Goal: Task Accomplishment & Management: Complete application form

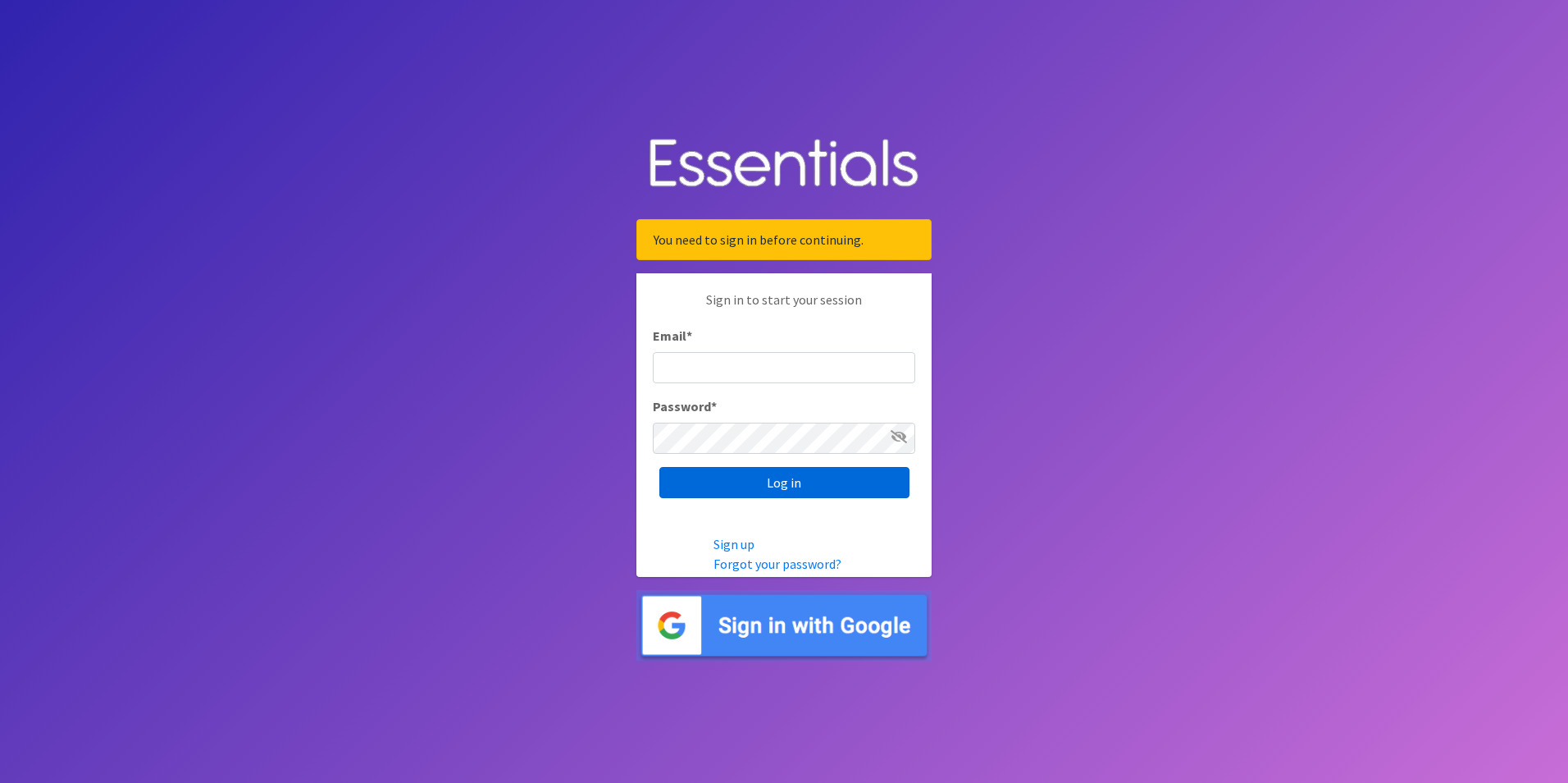
type input "[EMAIL_ADDRESS][DOMAIN_NAME]"
click at [774, 482] on input "Log in" at bounding box center [784, 481] width 250 height 31
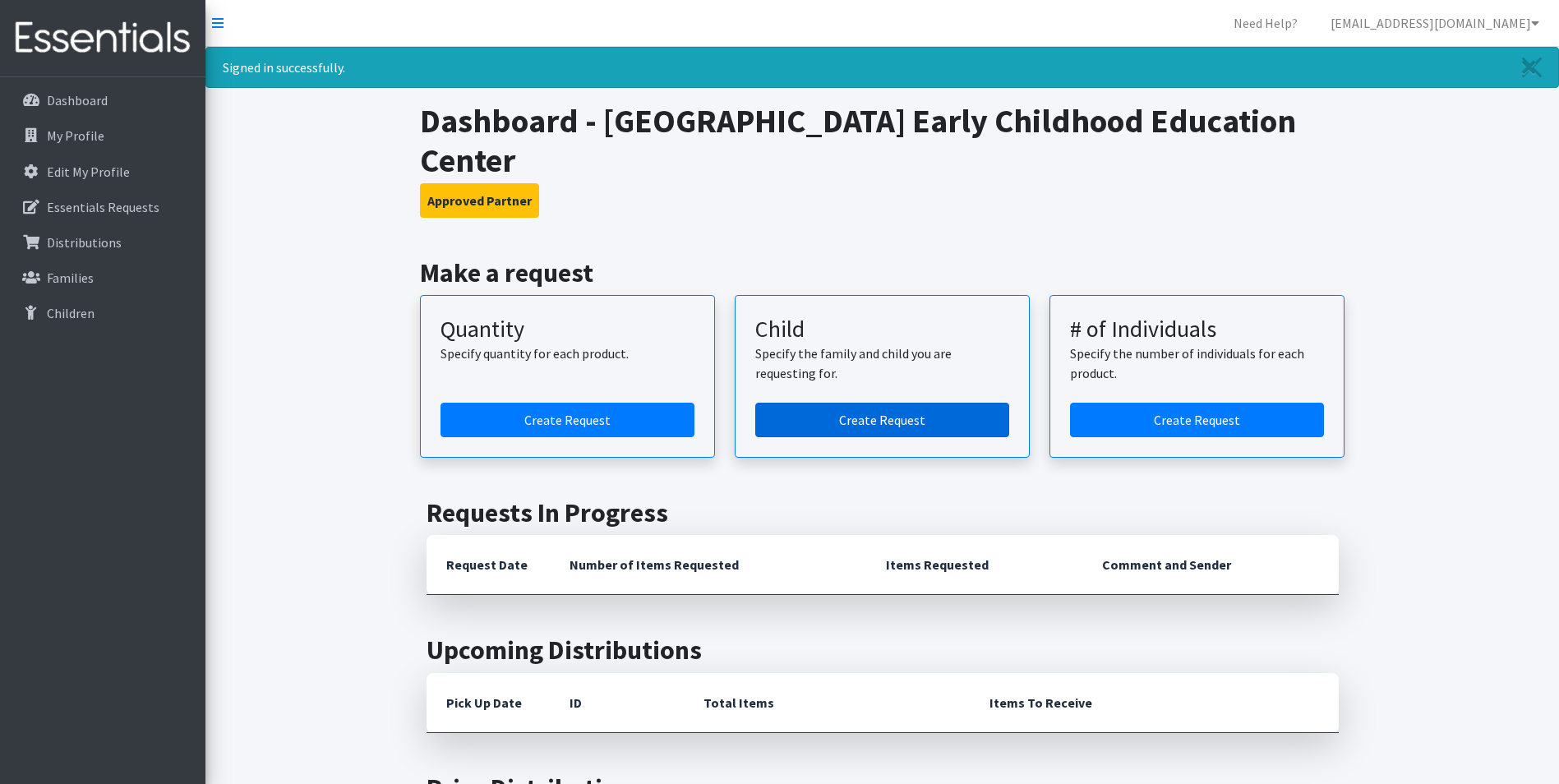
click at [940, 419] on link "Create Request" at bounding box center [882, 420] width 254 height 34
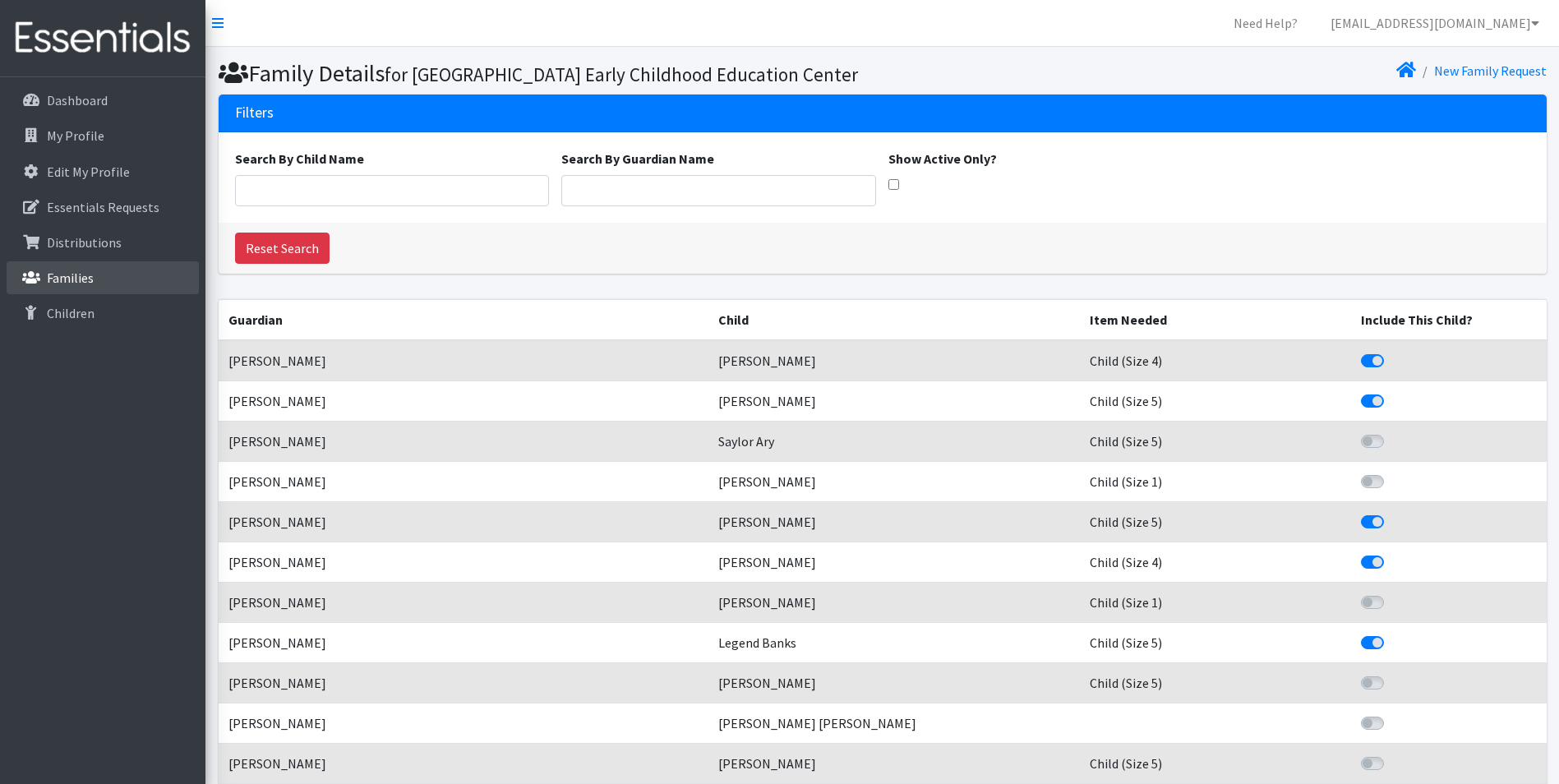
click at [78, 277] on p "Families" at bounding box center [70, 278] width 47 height 17
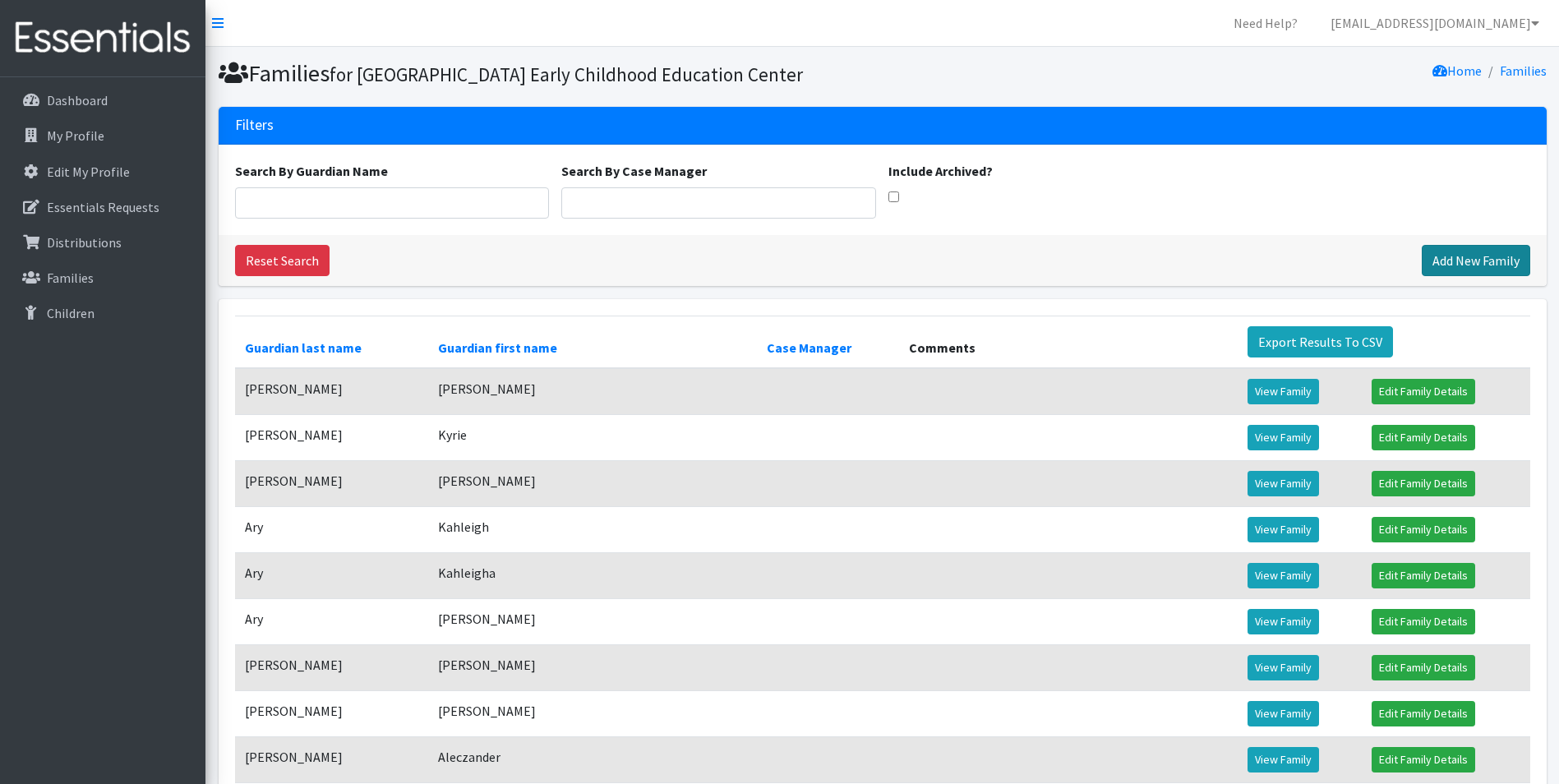
click at [1454, 276] on link "Add New Family" at bounding box center [1476, 260] width 108 height 31
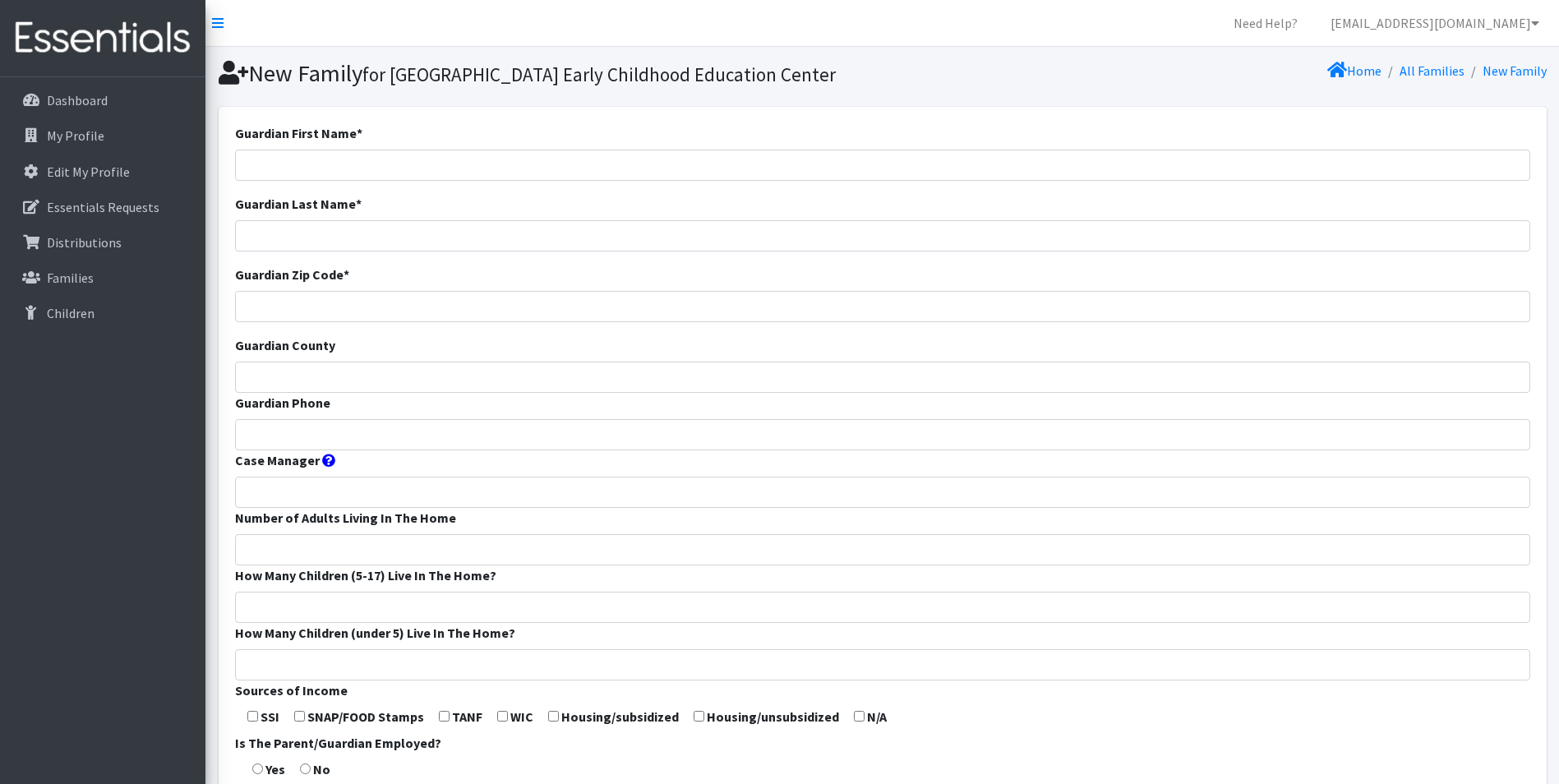
click at [518, 175] on div "Guardian First Name *" at bounding box center [882, 152] width 1295 height 58
click at [518, 181] on input "Guardian First Name *" at bounding box center [882, 164] width 1295 height 31
type input "H"
type input "Harley"
click at [429, 252] on input "Wilsn" at bounding box center [882, 235] width 1295 height 31
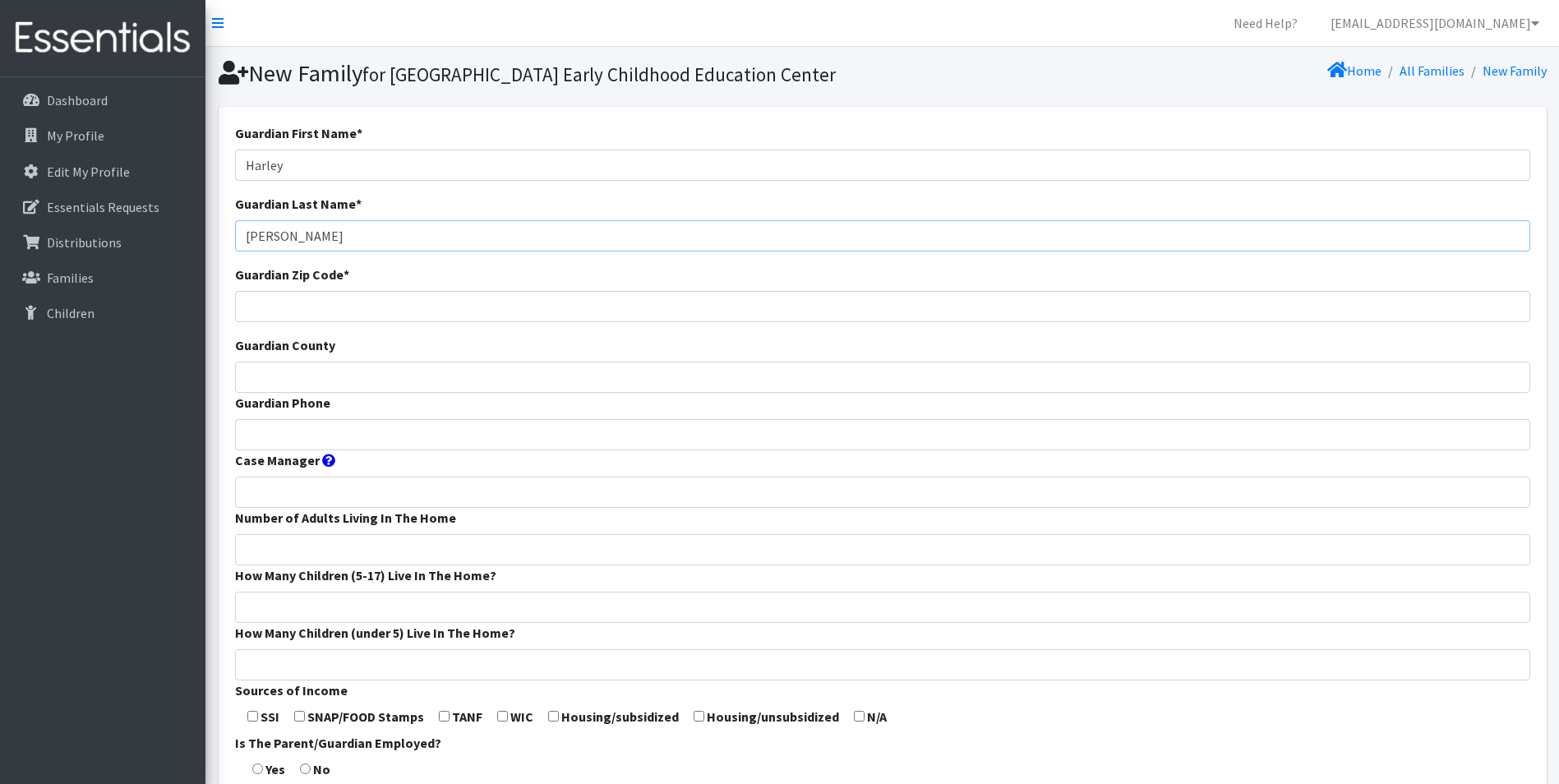
type input "Wilson"
type input "75721"
type input "Christian"
type input "417"
click at [429, 252] on input "Wilson" at bounding box center [882, 235] width 1295 height 31
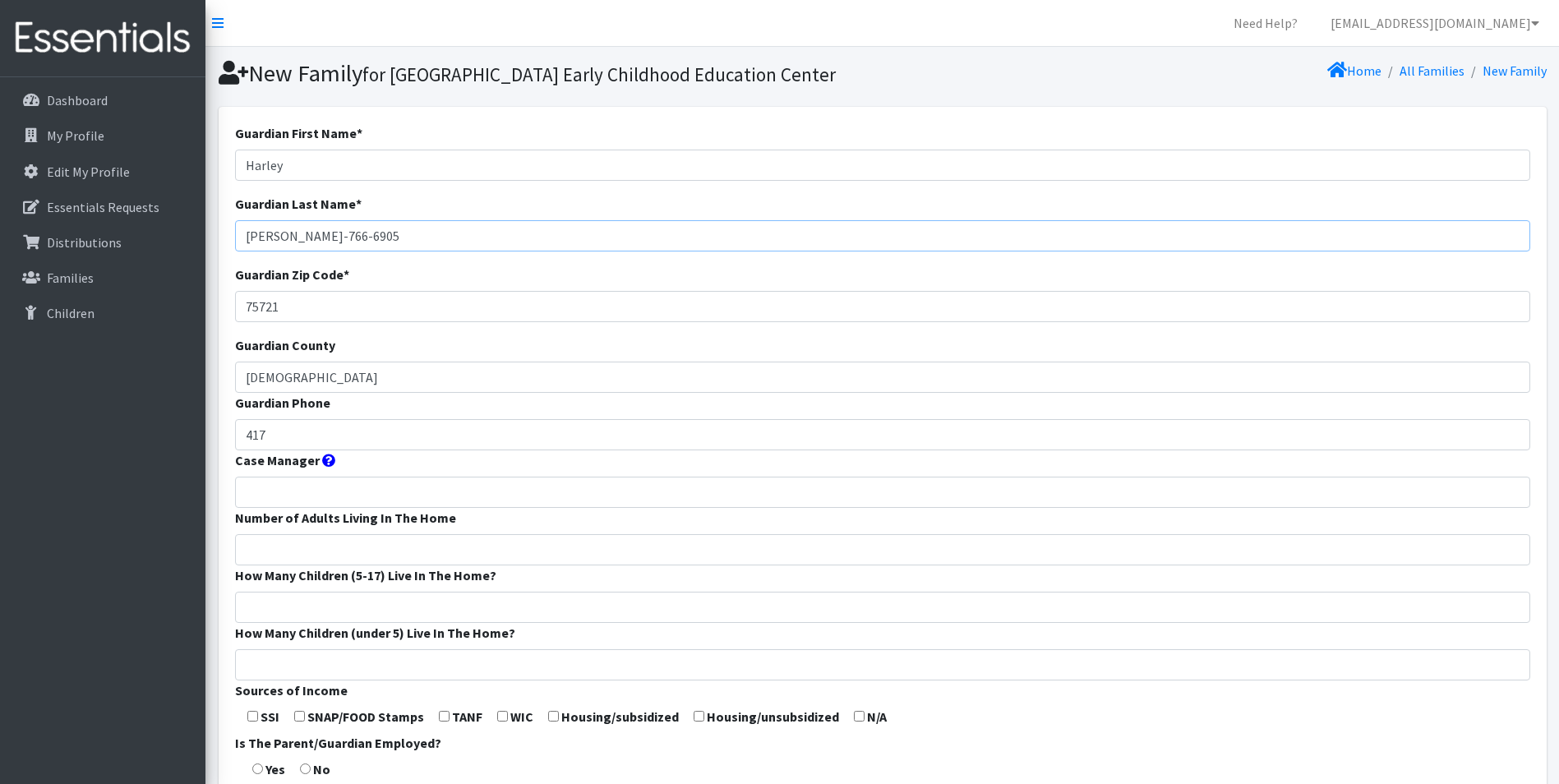
drag, startPoint x: 381, startPoint y: 252, endPoint x: 281, endPoint y: 275, distance: 102.6
click at [281, 252] on input "Wilson-766-6905" at bounding box center [882, 235] width 1295 height 31
type input "Wilson"
click at [273, 450] on input "417" at bounding box center [882, 433] width 1295 height 31
paste input "-766-6905"
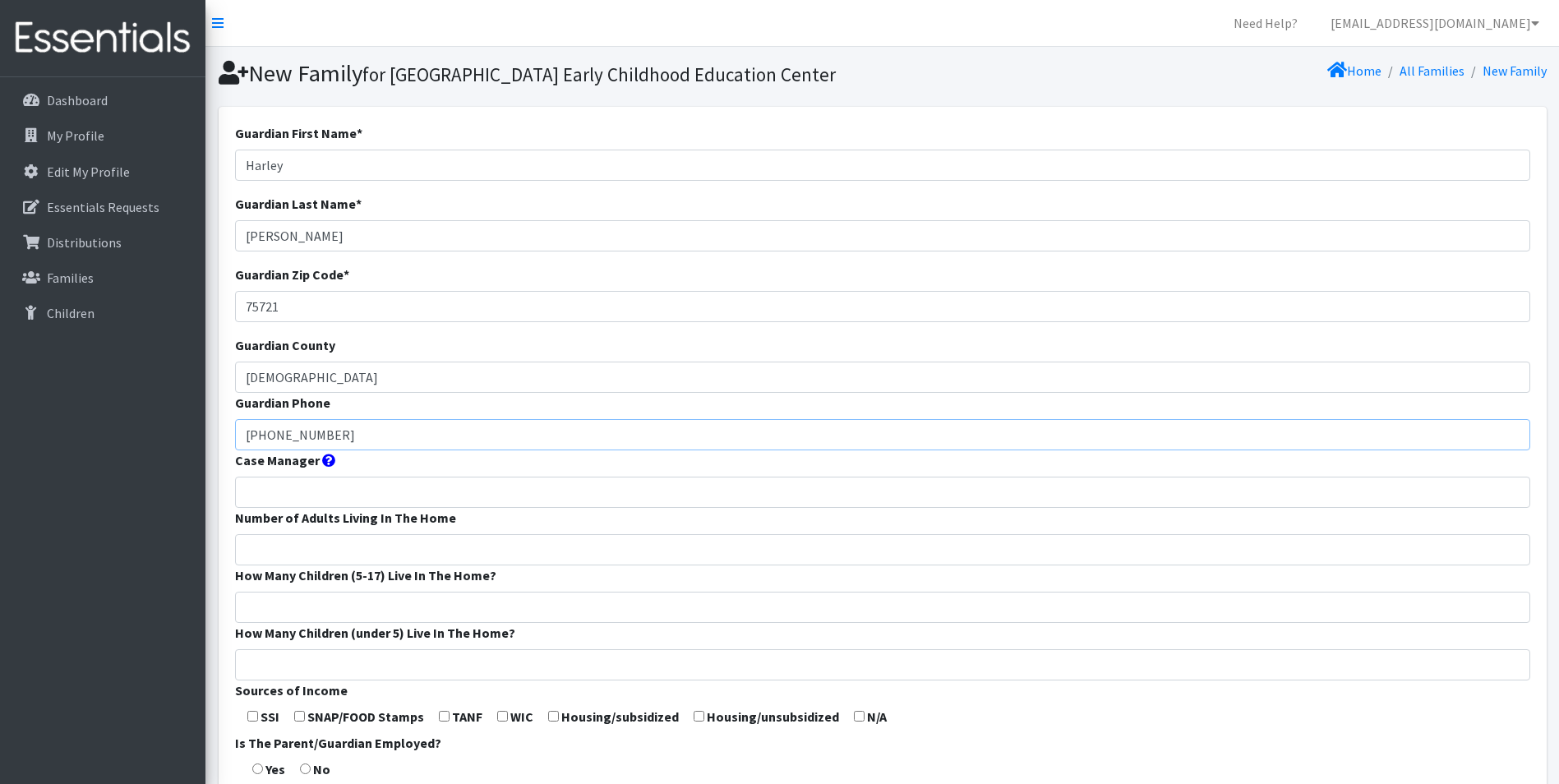
type input "417-766-6905"
click at [294, 508] on input "Case Manager" at bounding box center [882, 491] width 1295 height 31
type input "N/A"
type input "2"
type input "0"
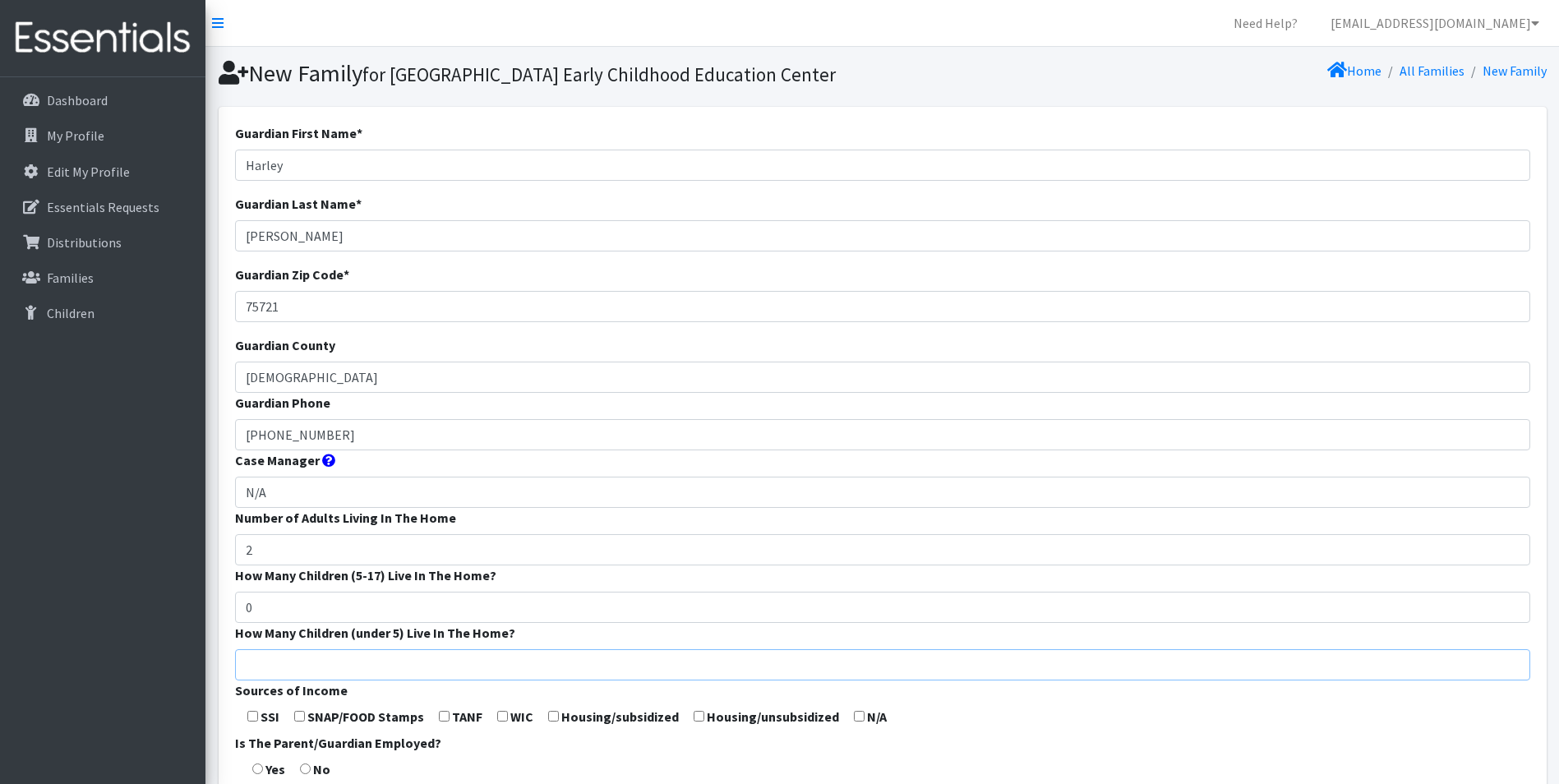
type input "2"
type input "560"
click at [283, 565] on input "2" at bounding box center [882, 549] width 1295 height 31
type input "1"
click at [259, 623] on input "0" at bounding box center [882, 606] width 1295 height 31
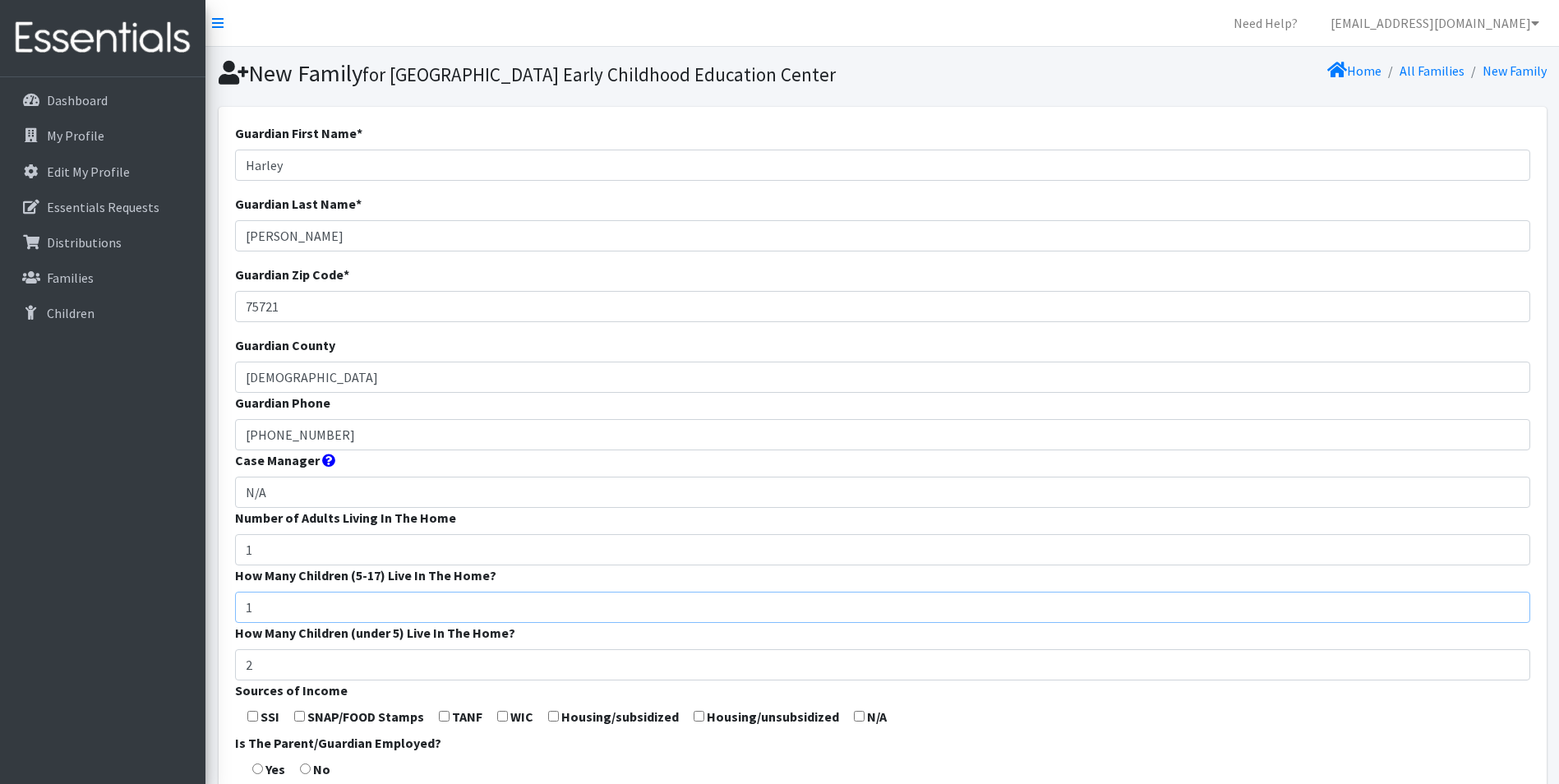
type input "1"
click at [281, 681] on input "2" at bounding box center [882, 664] width 1295 height 31
type input "1"
click at [416, 733] on form "Guardian First Name * Harley Guardian Last Name * Wilson Guardian Zip Code * 75…" at bounding box center [882, 610] width 1295 height 974
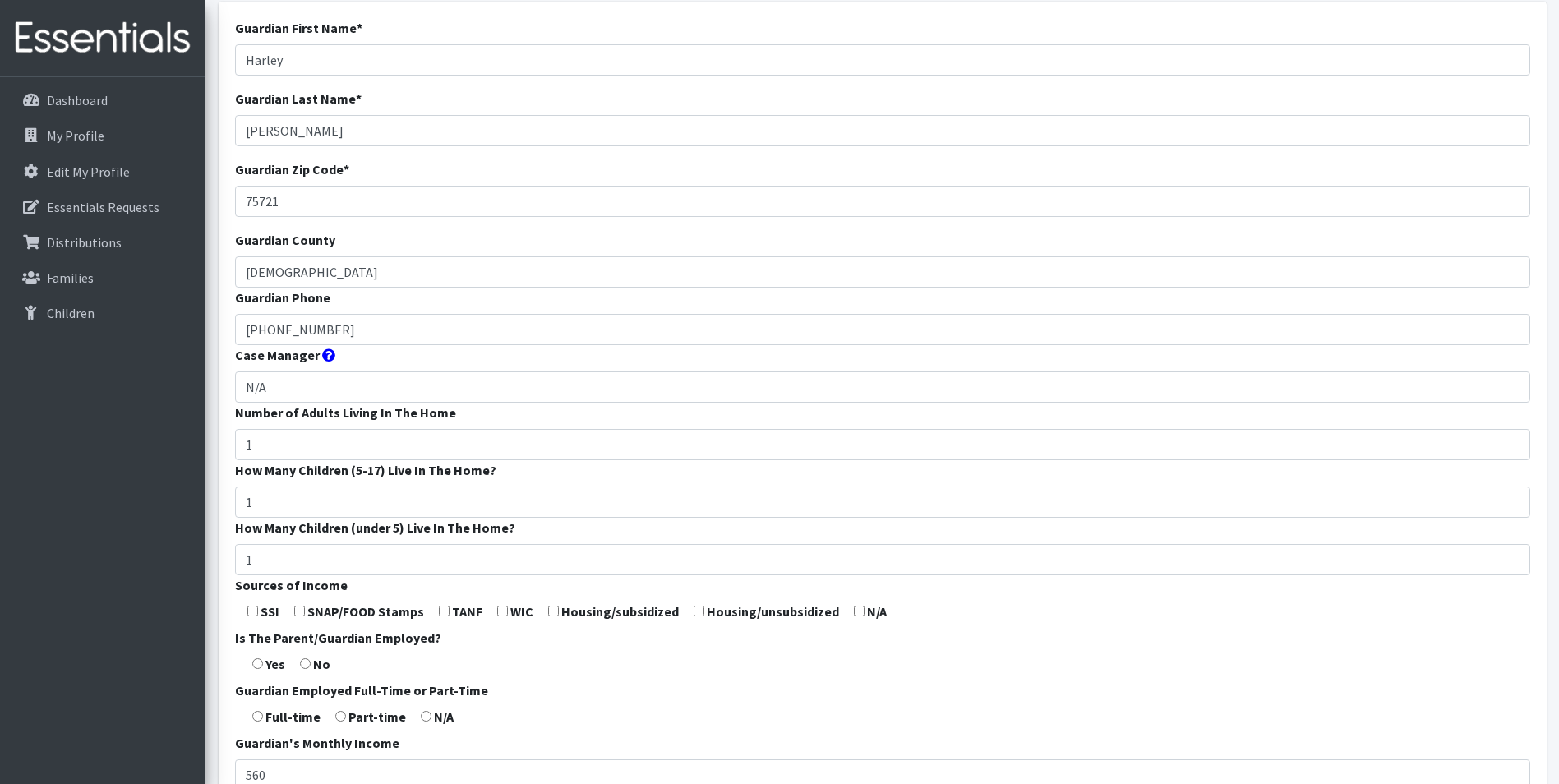
scroll to position [328, 0]
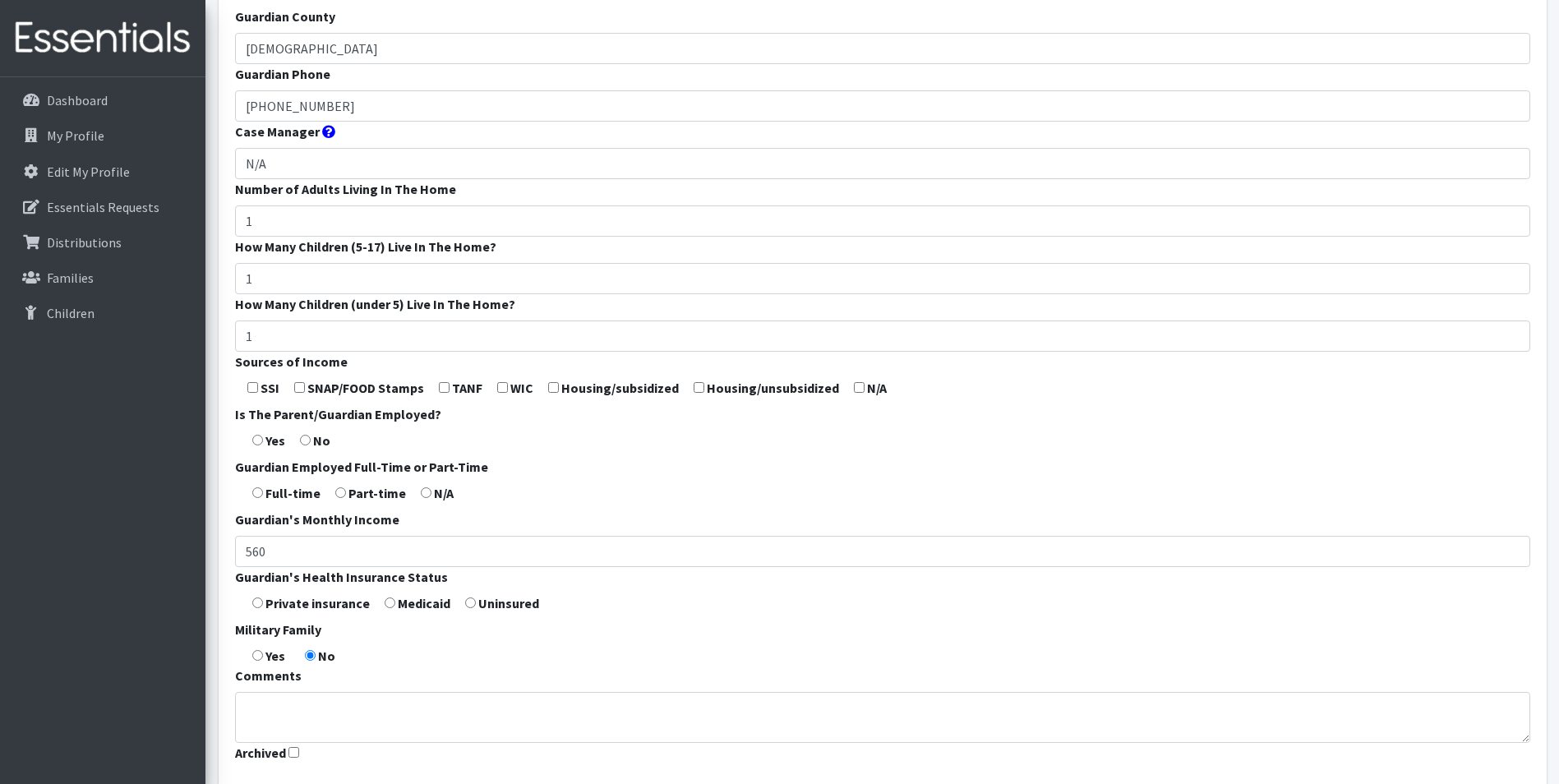
click at [854, 392] on input "checkbox" at bounding box center [859, 387] width 10 height 10
checkbox input "true"
click at [422, 498] on input "radio" at bounding box center [425, 492] width 10 height 10
radio input "true"
click at [395, 567] on input "560" at bounding box center [882, 551] width 1295 height 31
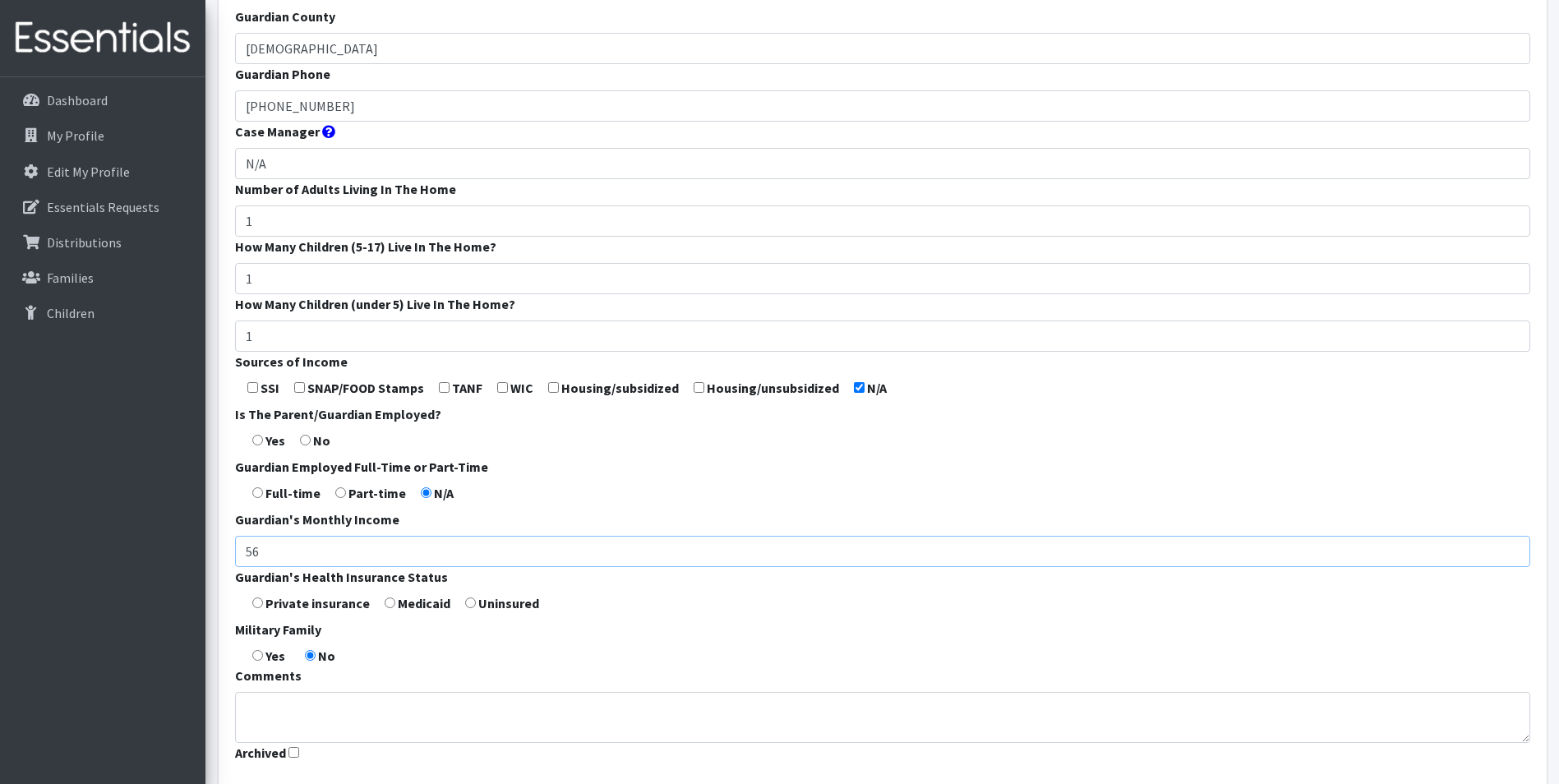
type input "5"
click at [490, 652] on form "Guardian First Name * Harley Guardian Last Name * Wilson Guardian Zip Code * 75…" at bounding box center [882, 282] width 1295 height 974
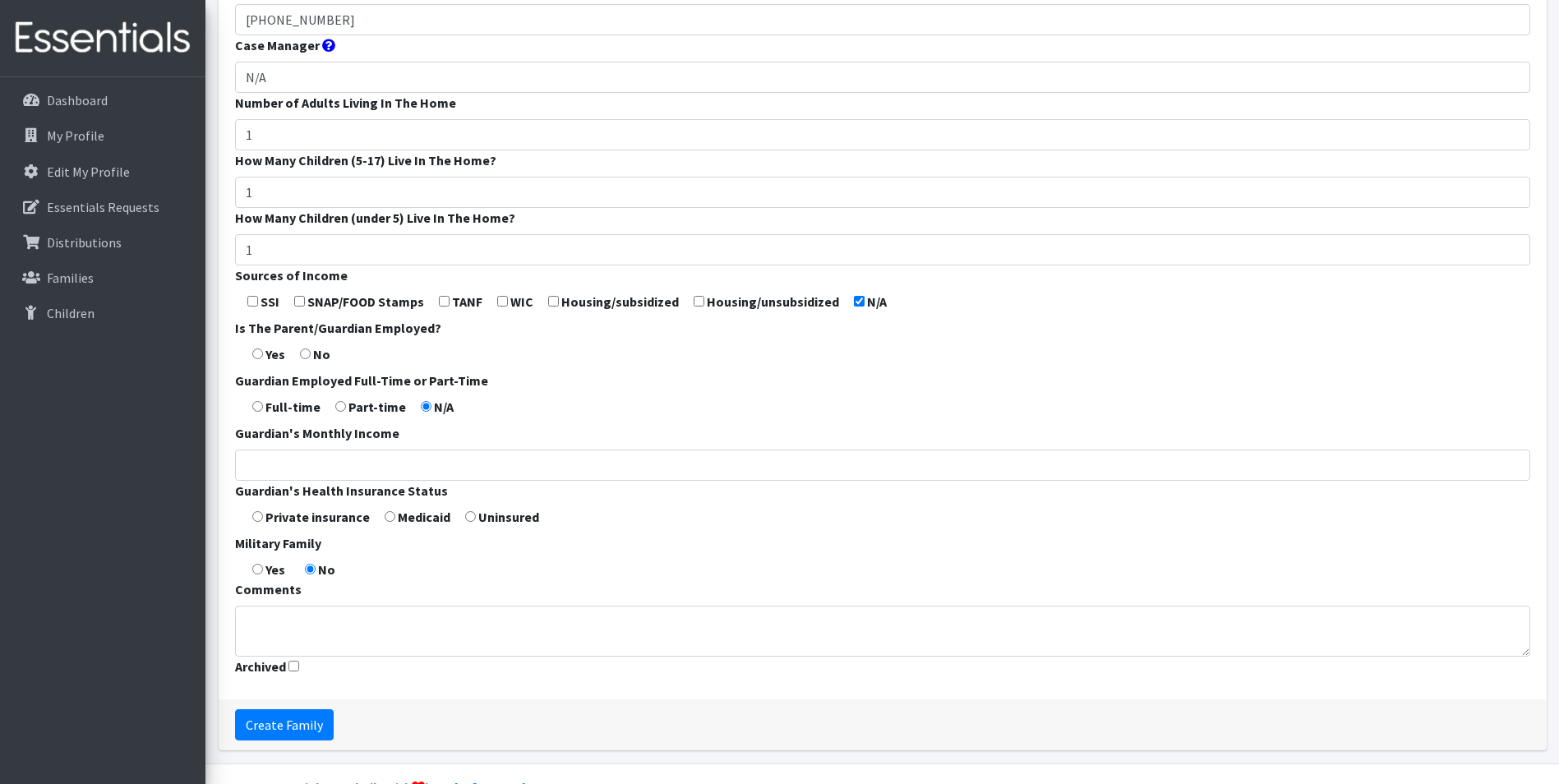
scroll to position [484, 0]
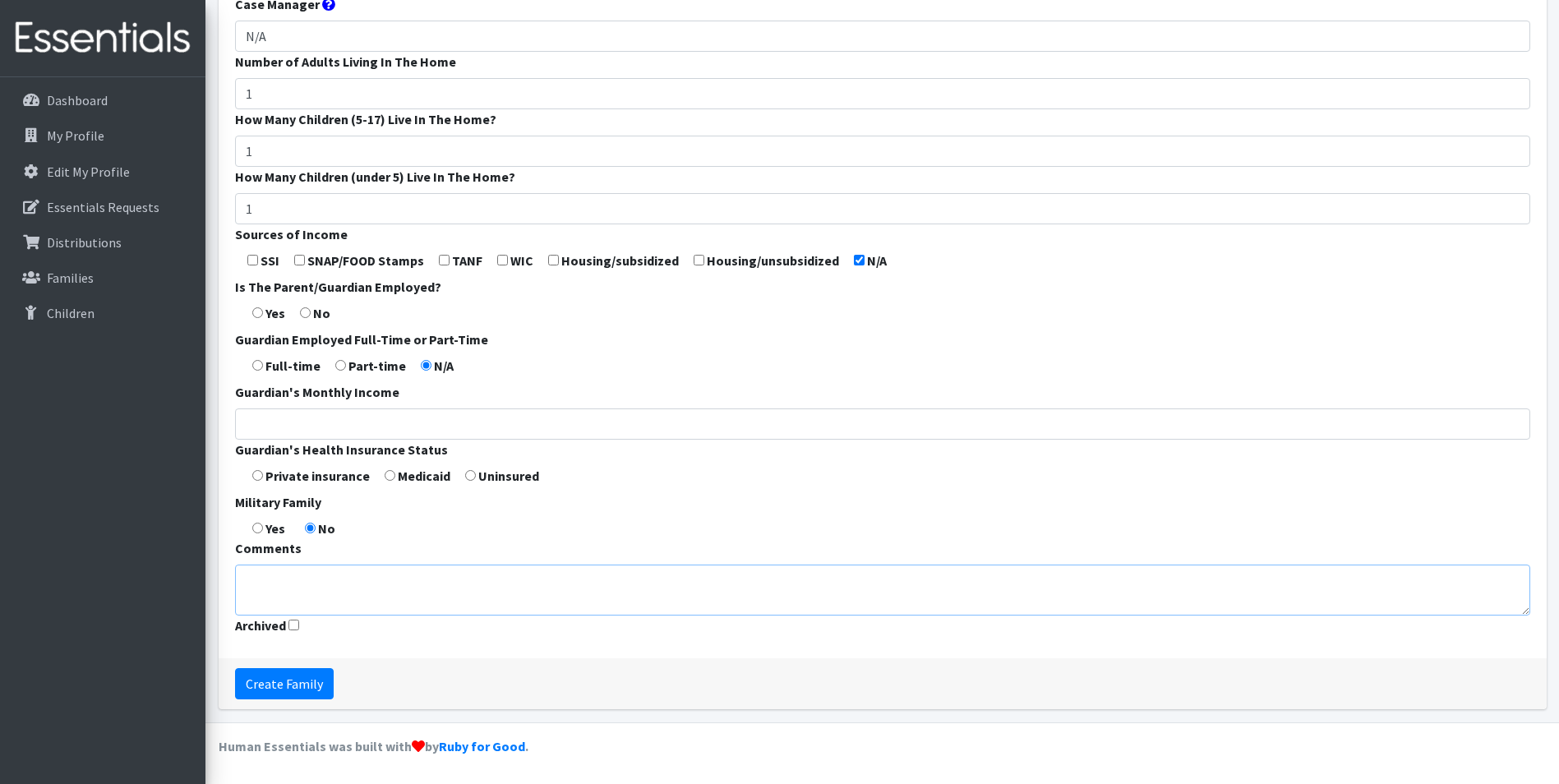
click at [300, 577] on textarea "Comments" at bounding box center [882, 589] width 1295 height 51
type textarea "Parent refused Source of Income information"
click at [291, 688] on input "Create Family" at bounding box center [284, 682] width 99 height 31
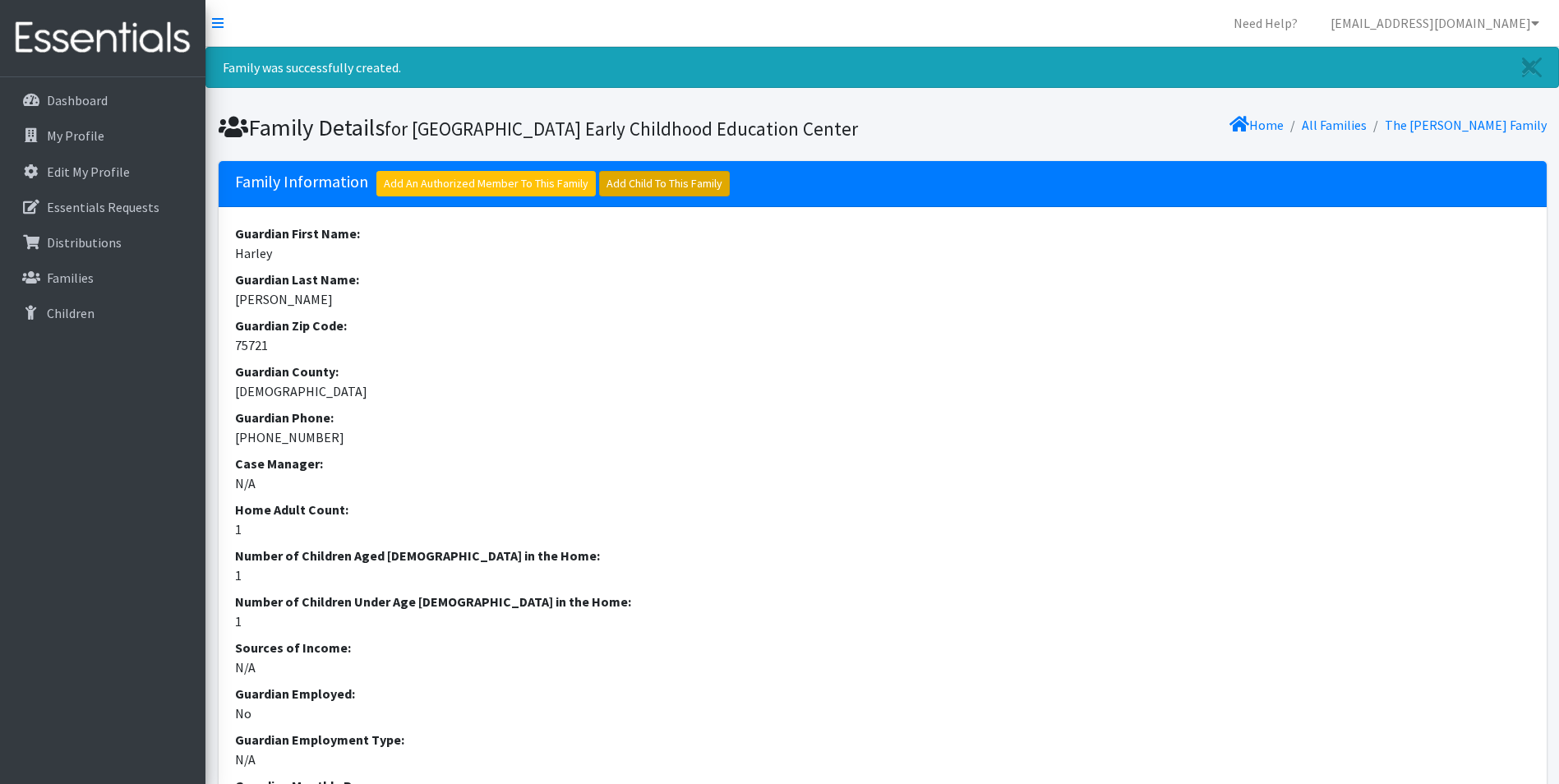
click at [666, 197] on link "Add Child To This Family" at bounding box center [664, 183] width 131 height 25
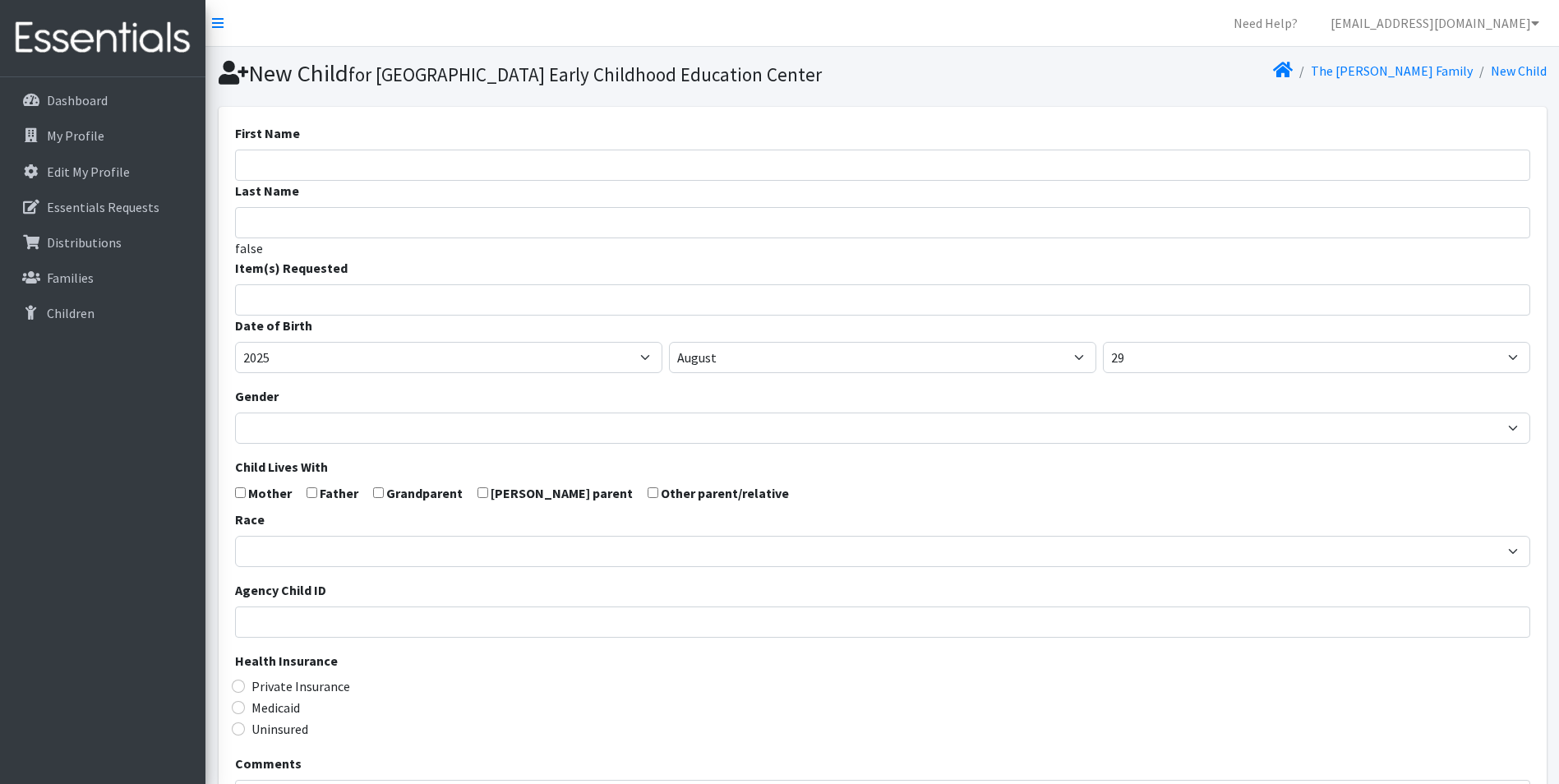
select select
click at [342, 181] on input "First Name" at bounding box center [882, 164] width 1295 height 31
type input "[PERSON_NAME]"
type input "Cederwall"
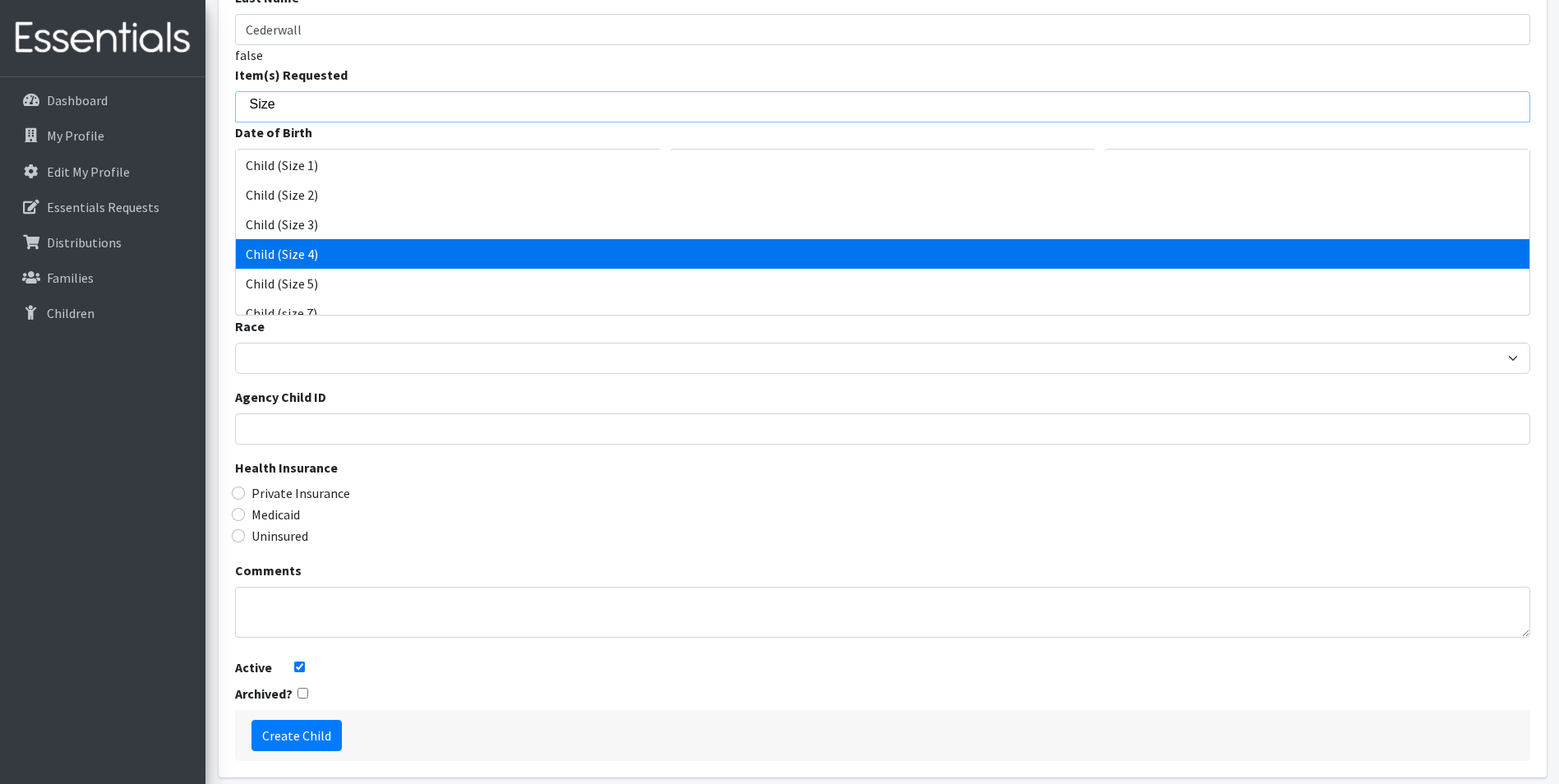
scroll to position [164, 0]
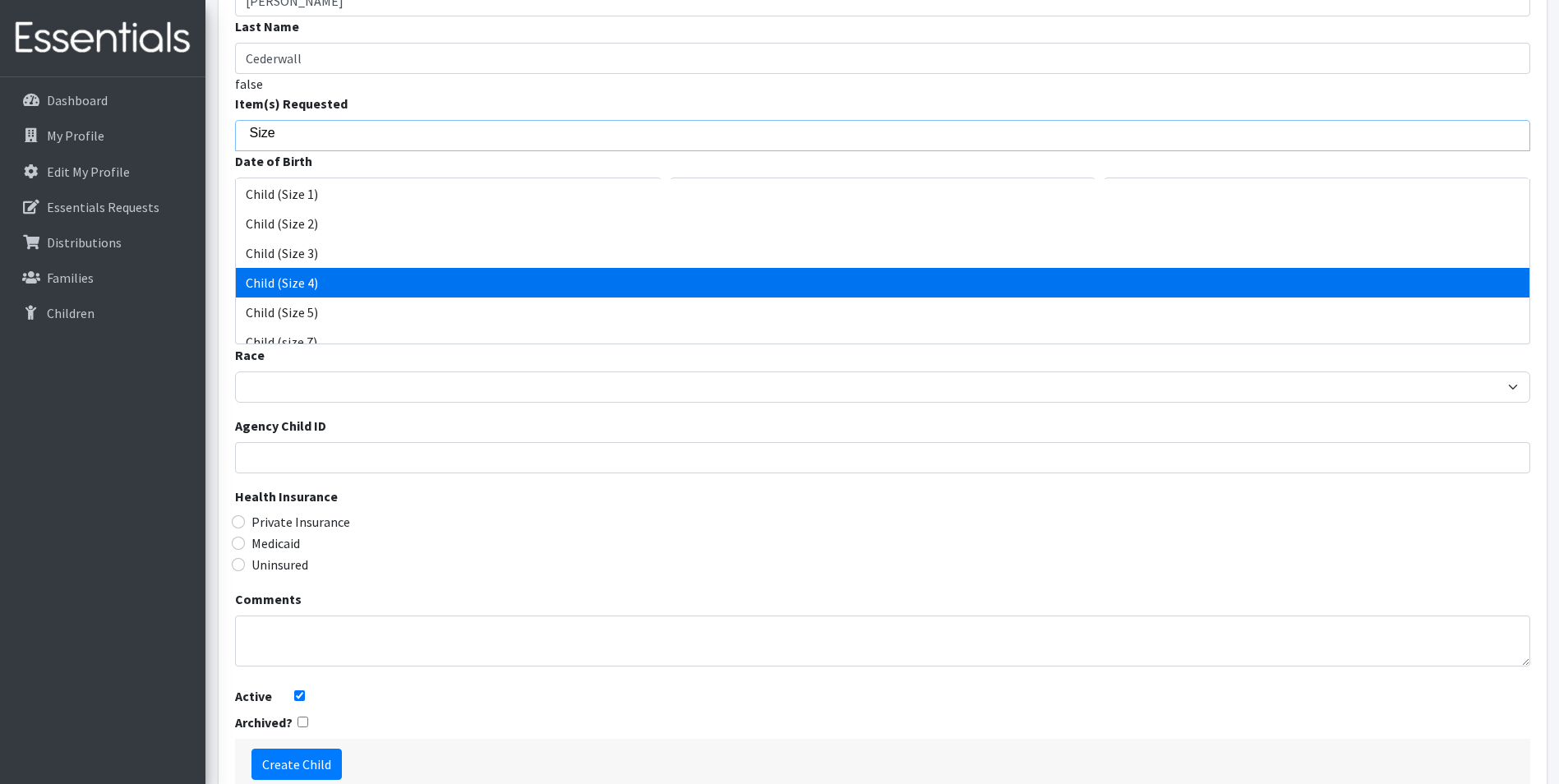
type input "Size"
select select "3070"
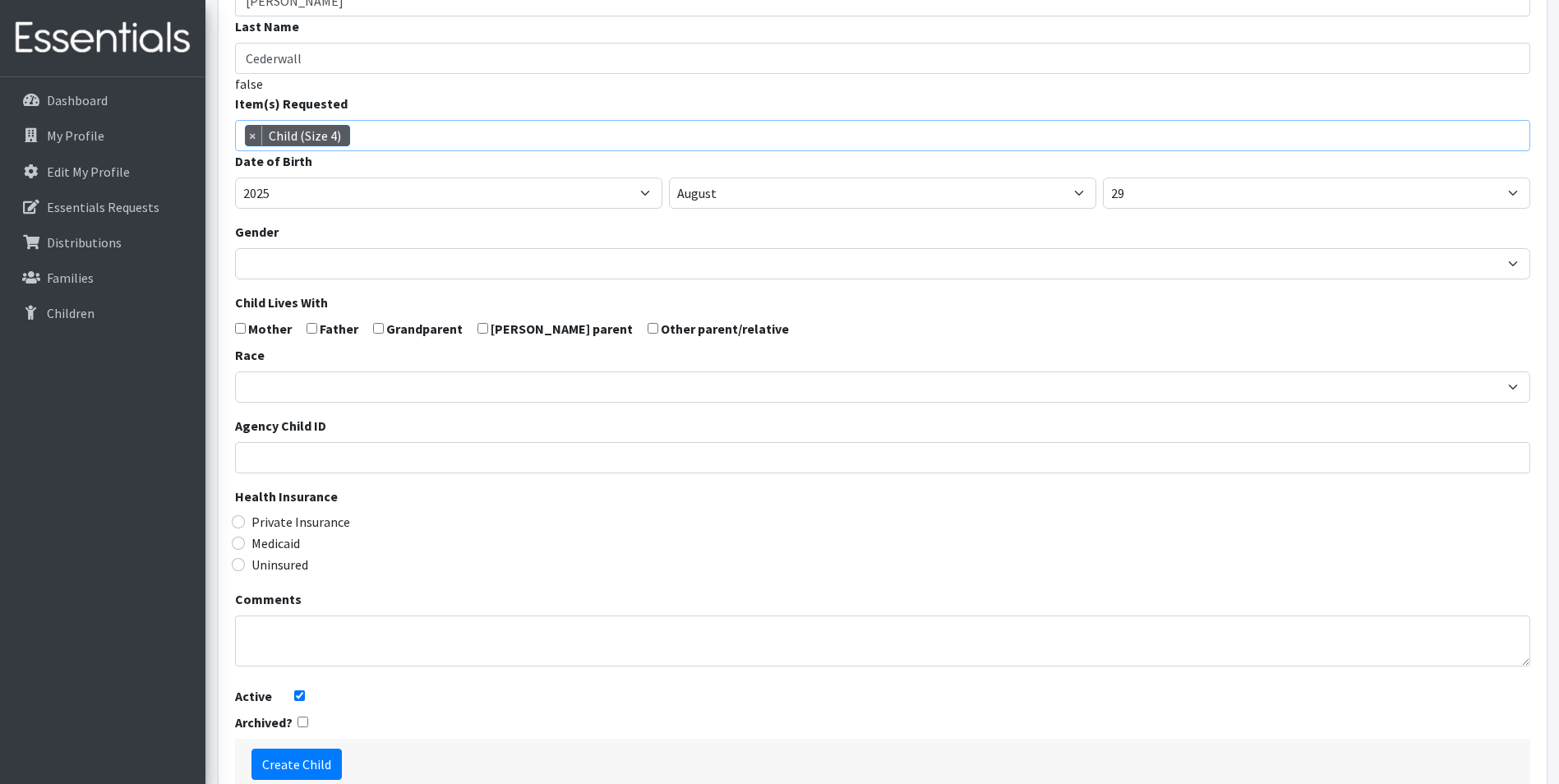
scroll to position [69, 0]
drag, startPoint x: 625, startPoint y: 232, endPoint x: 613, endPoint y: 233, distance: 12.0
click at [613, 209] on div "2005 2006 2007 2008 2009 2010 2011 2012 2013 2014 2015 2016 2017 2018 2019 2020…" at bounding box center [882, 192] width 1295 height 31
select select "10"
click at [669, 205] on select "January February March April May June July August September October November De…" at bounding box center [882, 192] width 427 height 31
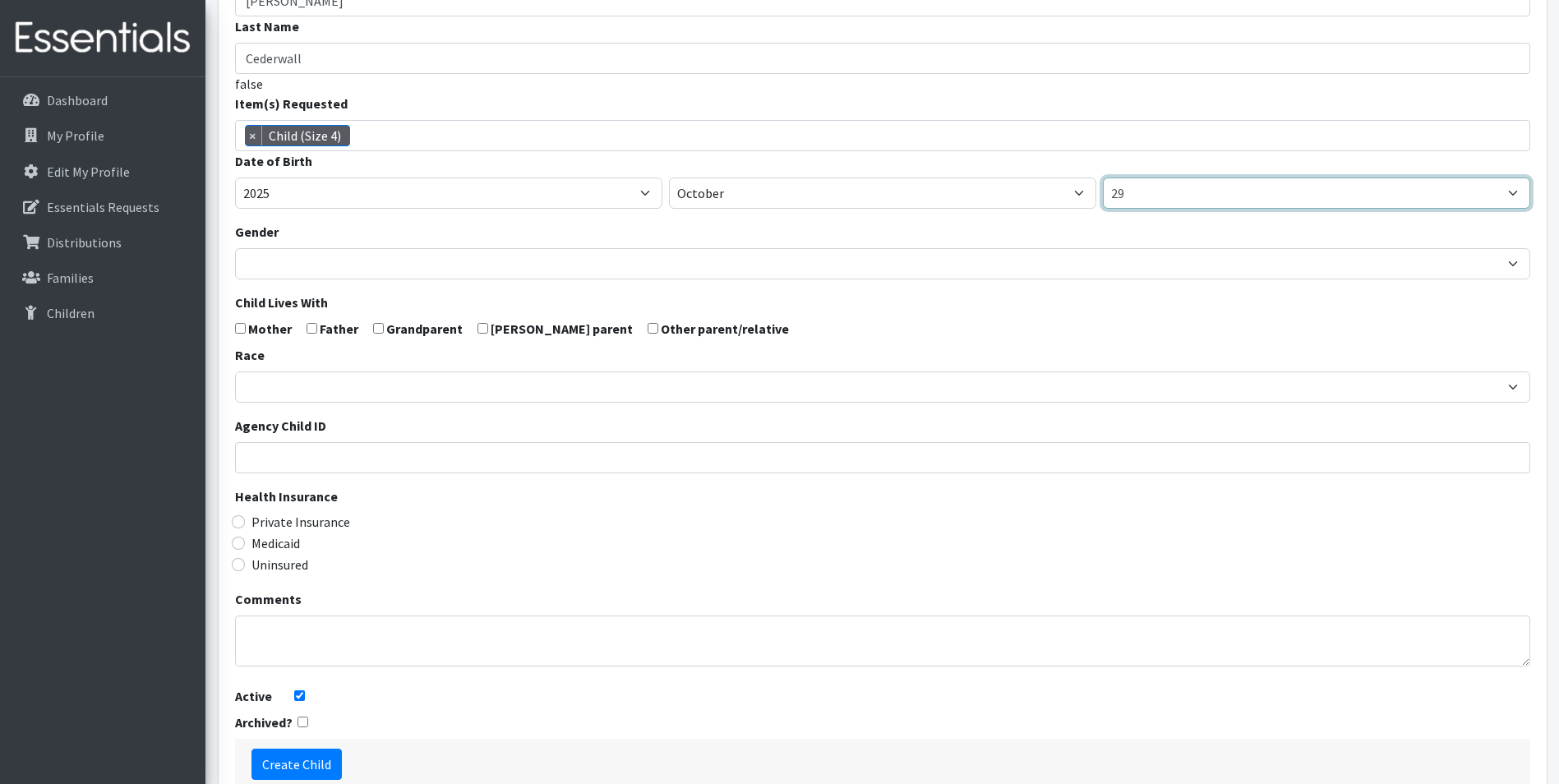
click at [1158, 209] on select "1 2 3 4 5 6 7 8 9 10 11 12 13 14 15 16 17 18 19 20 21 22 23 24 25 26 27 28 29 3…" at bounding box center [1317, 192] width 427 height 31
select select "3"
click at [1103, 205] on select "1 2 3 4 5 6 7 8 9 10 11 12 13 14 15 16 17 18 19 20 21 22 23 24 25 26 27 28 29 3…" at bounding box center [1317, 192] width 427 height 31
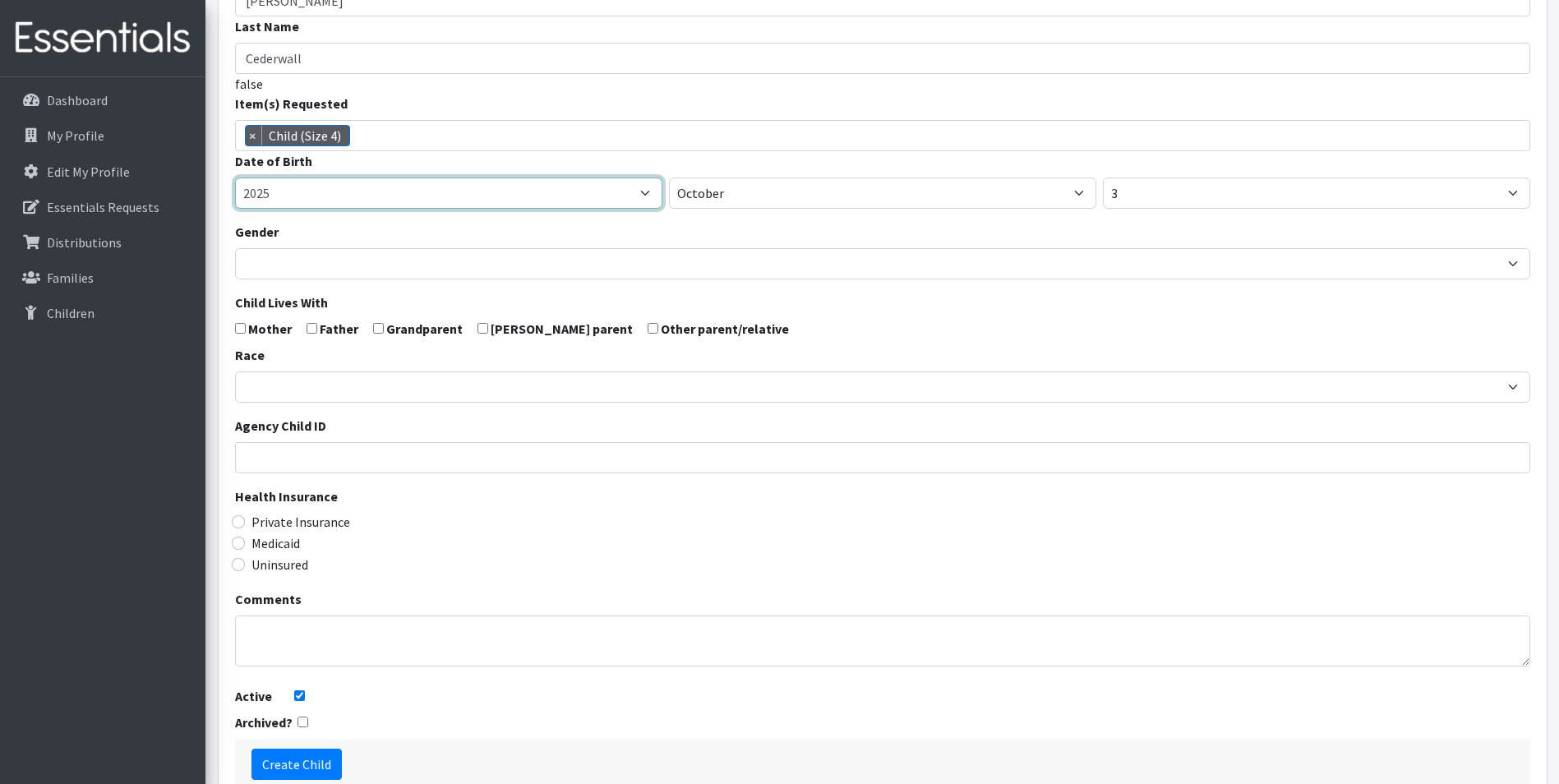
click at [423, 209] on select "2005 2006 2007 2008 2009 2010 2011 2012 2013 2014 2015 2016 2017 2018 2019 2020…" at bounding box center [448, 192] width 427 height 31
select select "2023"
click at [235, 205] on select "2005 2006 2007 2008 2009 2010 2011 2012 2013 2014 2015 2016 2017 2018 2019 2020…" at bounding box center [448, 192] width 427 height 31
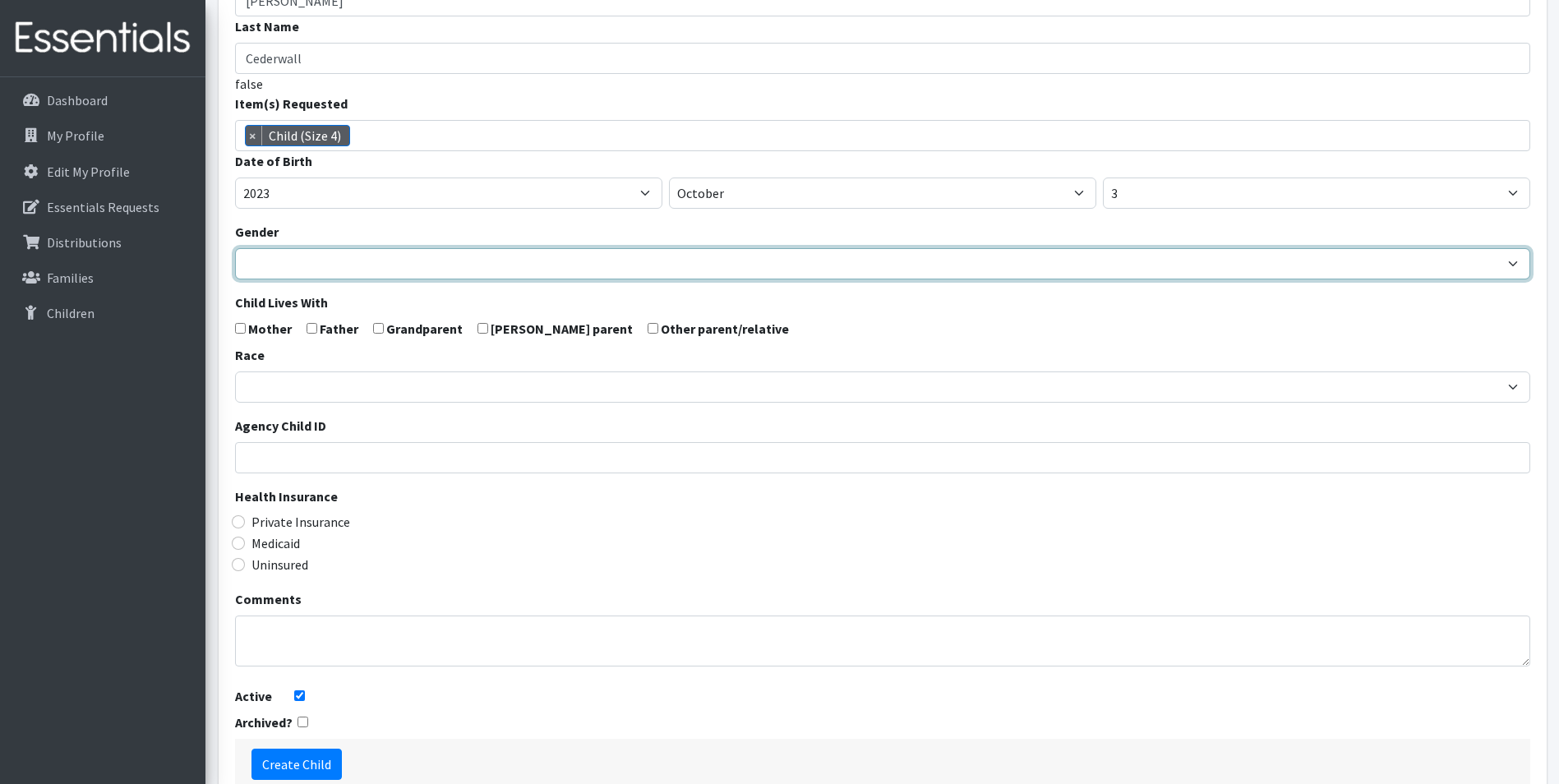
click at [442, 280] on select "Male Female" at bounding box center [882, 263] width 1295 height 31
select select "Female"
click at [235, 276] on select "Male Female" at bounding box center [882, 263] width 1295 height 31
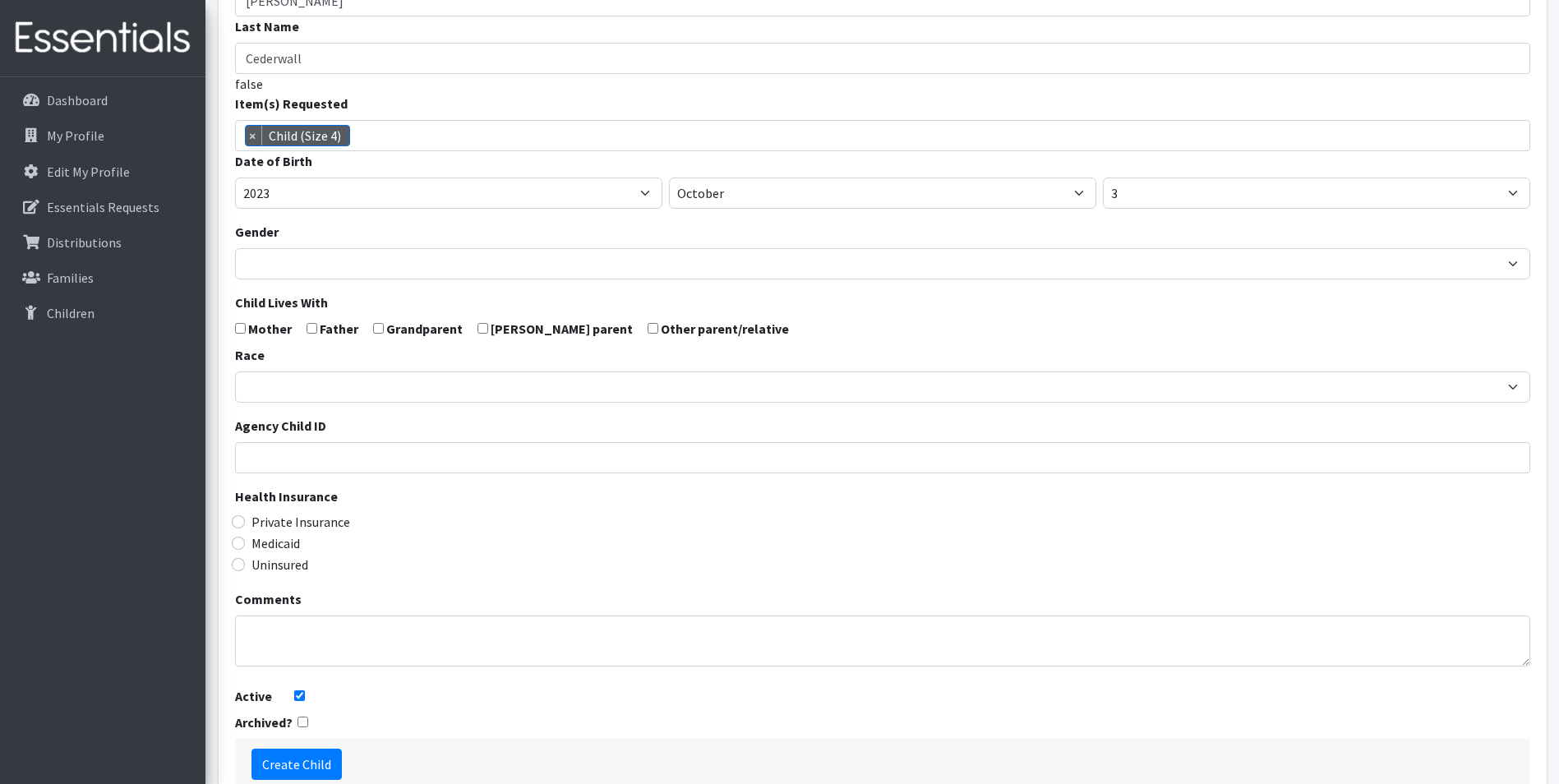
click at [242, 334] on input "checkbox" at bounding box center [240, 327] width 10 height 10
checkbox input "true"
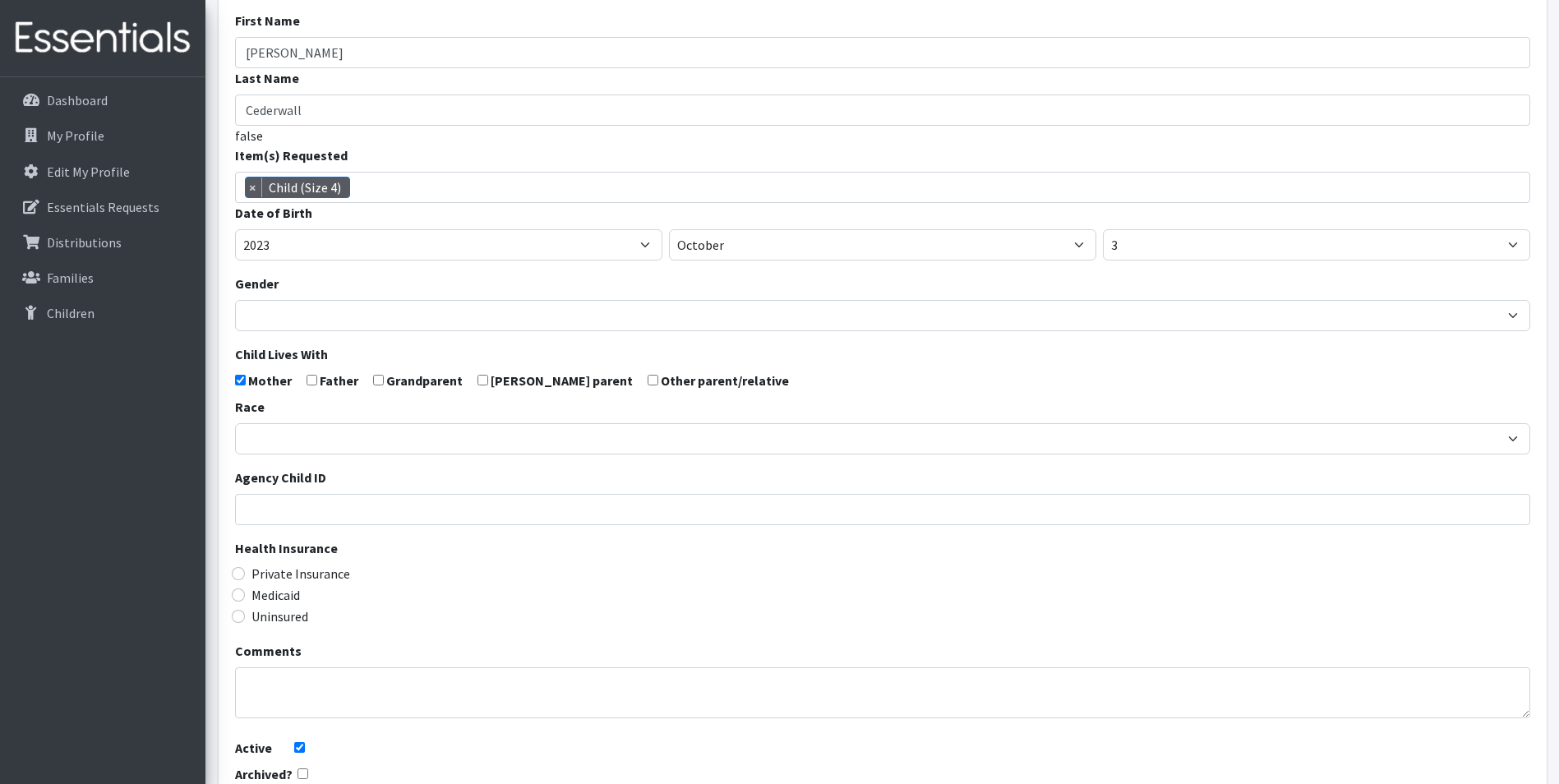
scroll to position [207, 0]
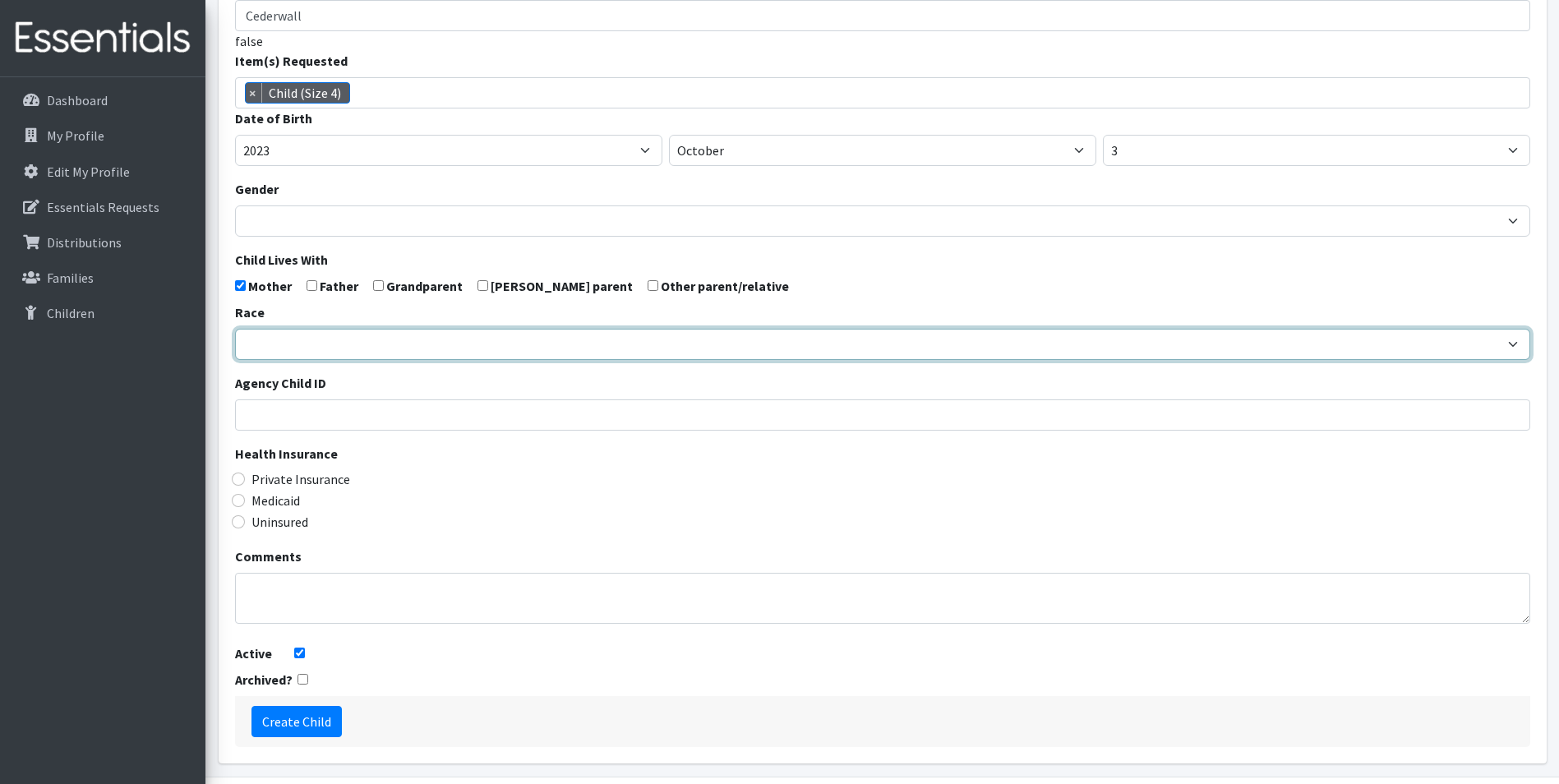
click at [259, 360] on select "African American Caucasian Hispanic Asian American Indian Pacific Islander Mult…" at bounding box center [882, 343] width 1295 height 31
select select "Other"
click at [235, 356] on select "African American Caucasian Hispanic Asian American Indian Pacific Islander Mult…" at bounding box center [882, 343] width 1295 height 31
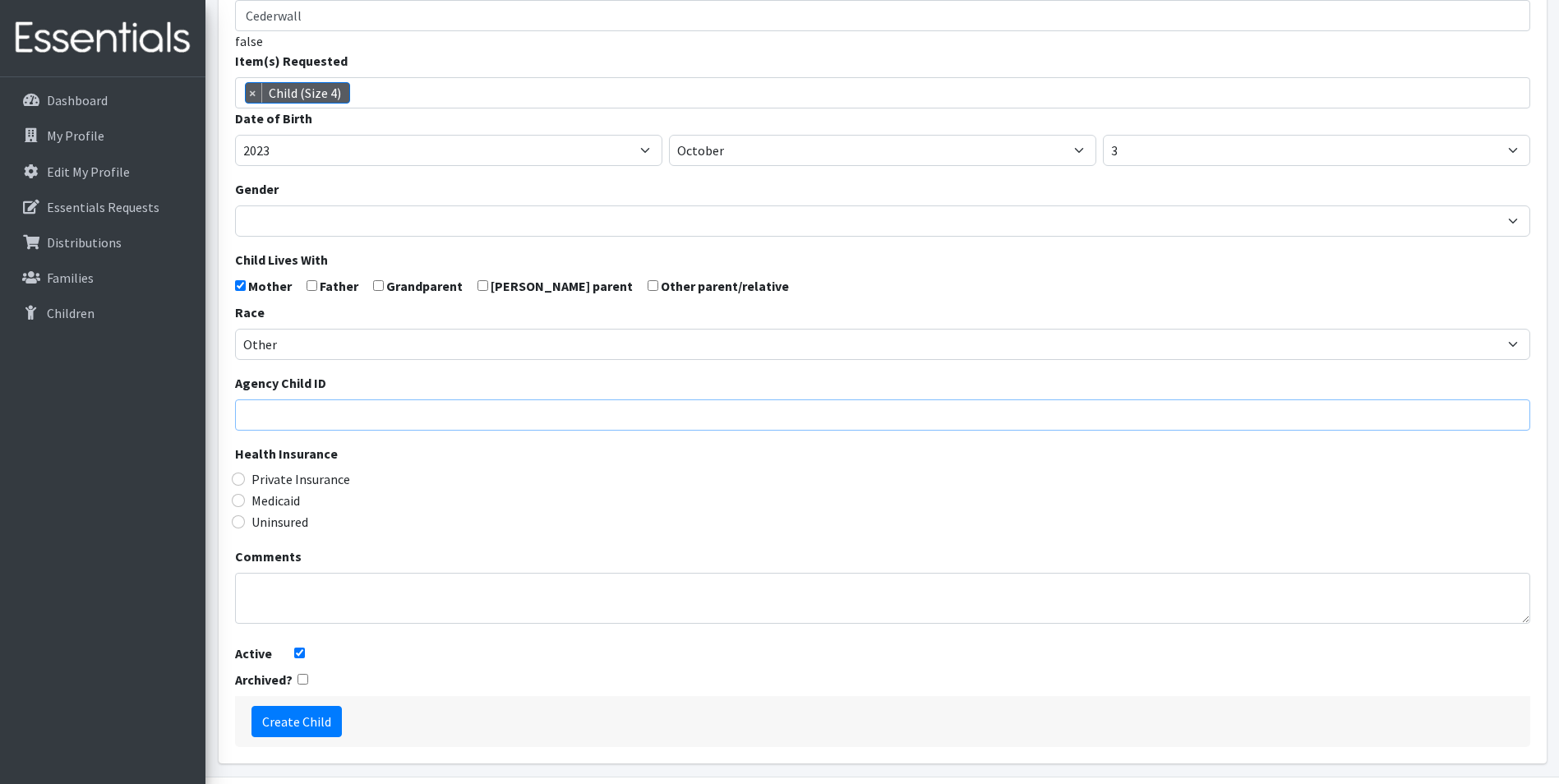
click at [301, 431] on input "Agency Child ID" at bounding box center [882, 414] width 1295 height 31
click at [237, 529] on input "Uninsured" at bounding box center [239, 522] width 13 height 13
radio input "true"
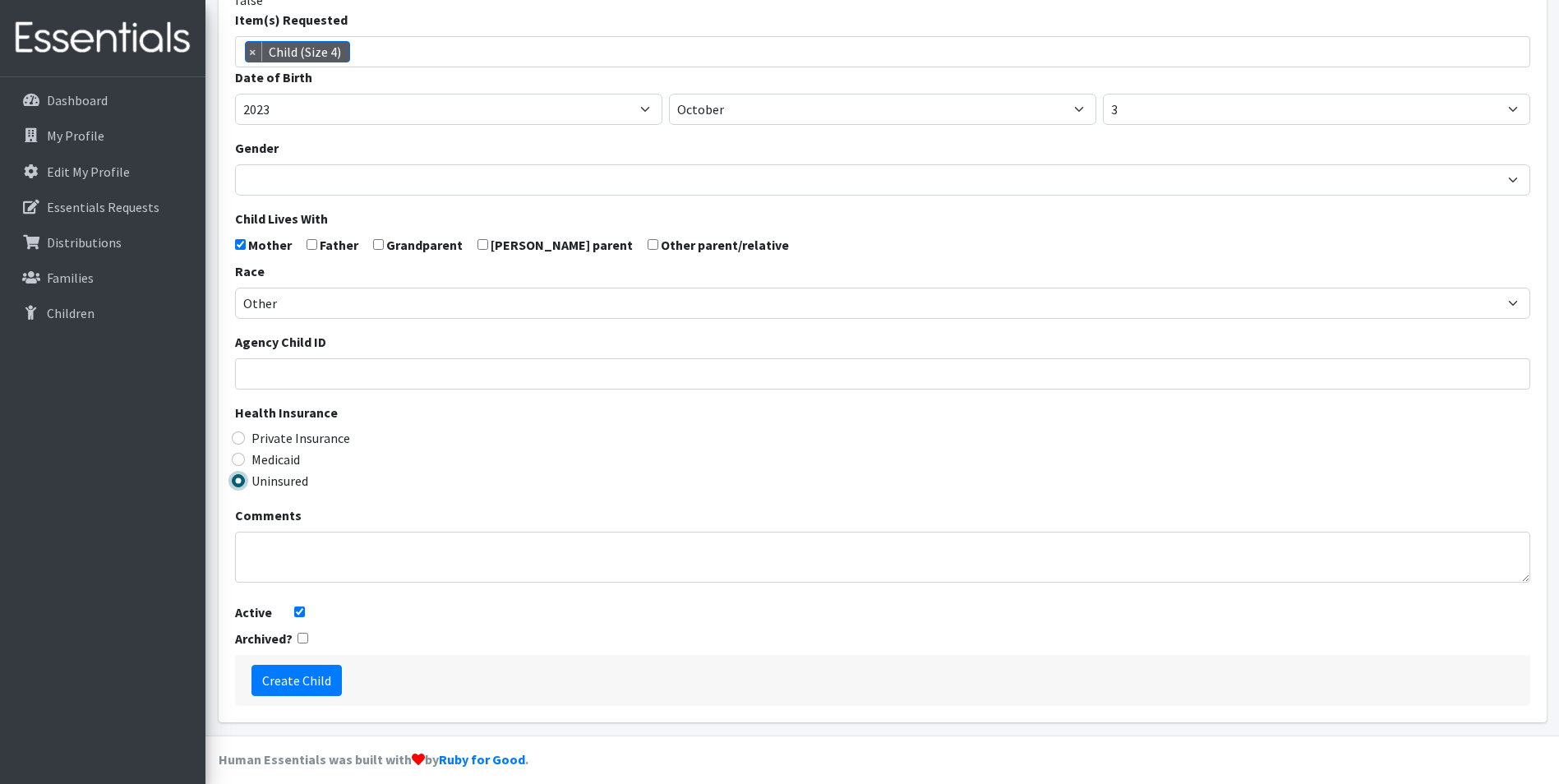
scroll to position [289, 0]
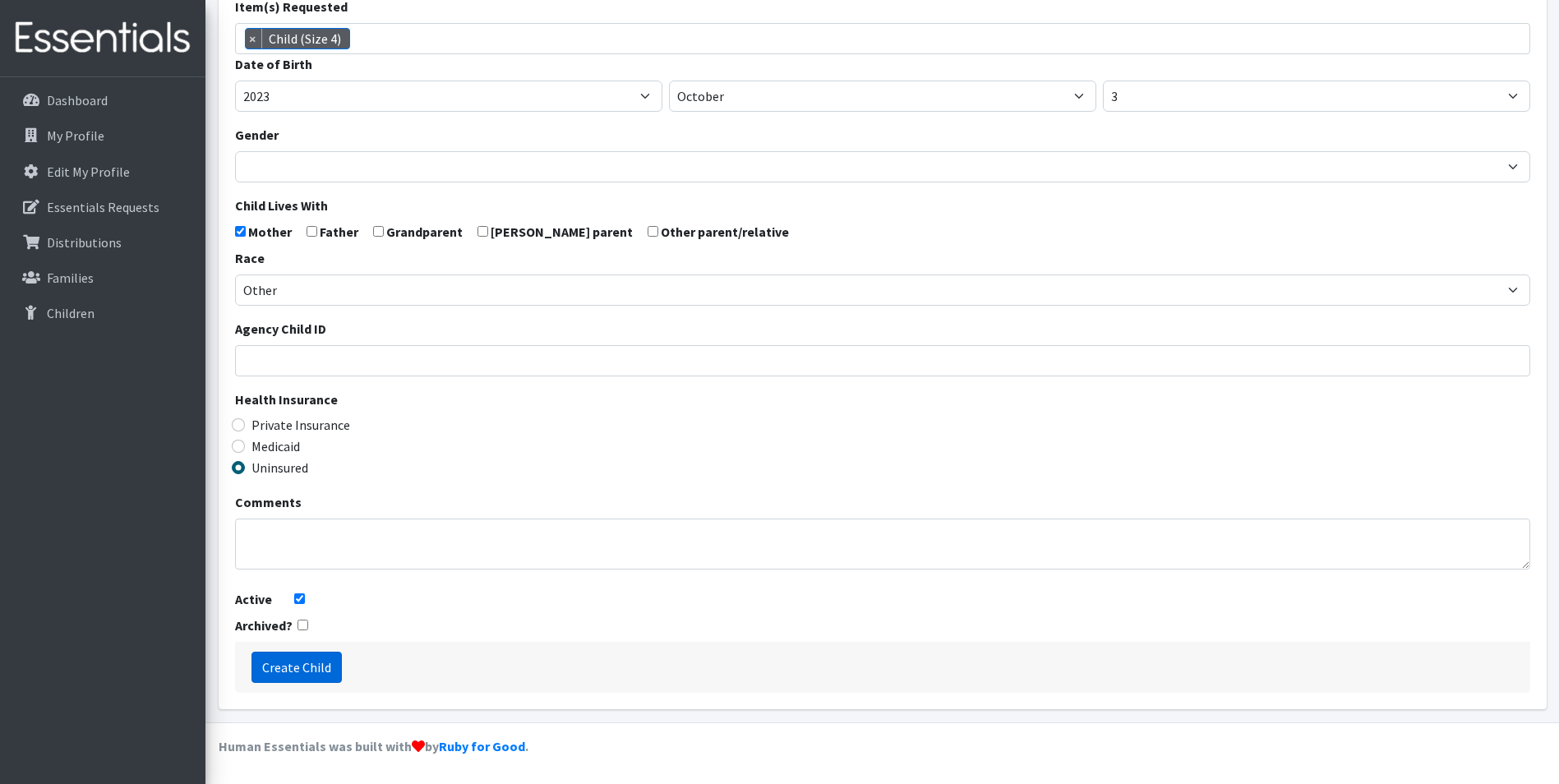
click at [283, 661] on input "Create Child" at bounding box center [297, 667] width 90 height 31
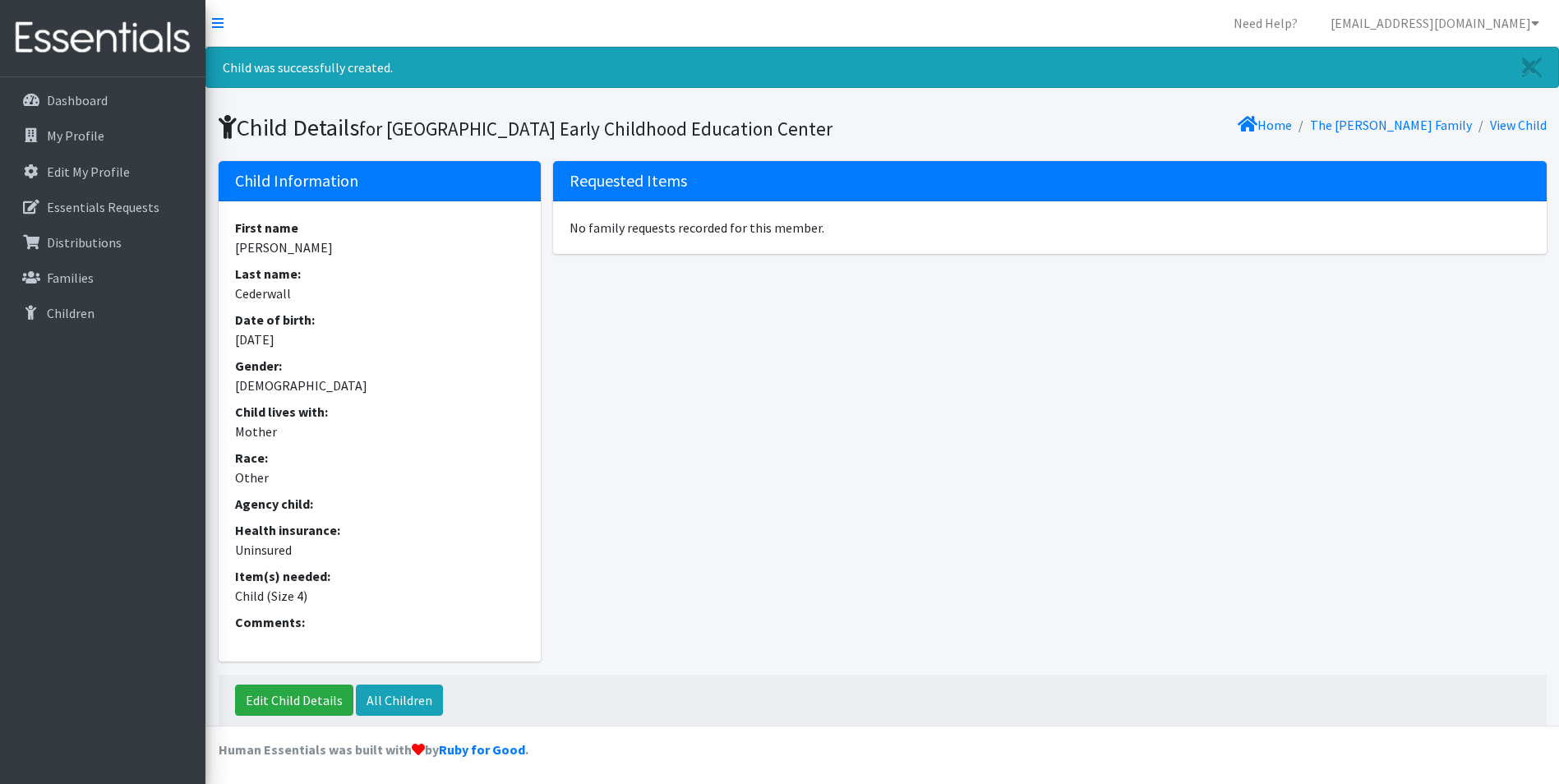
scroll to position [31, 0]
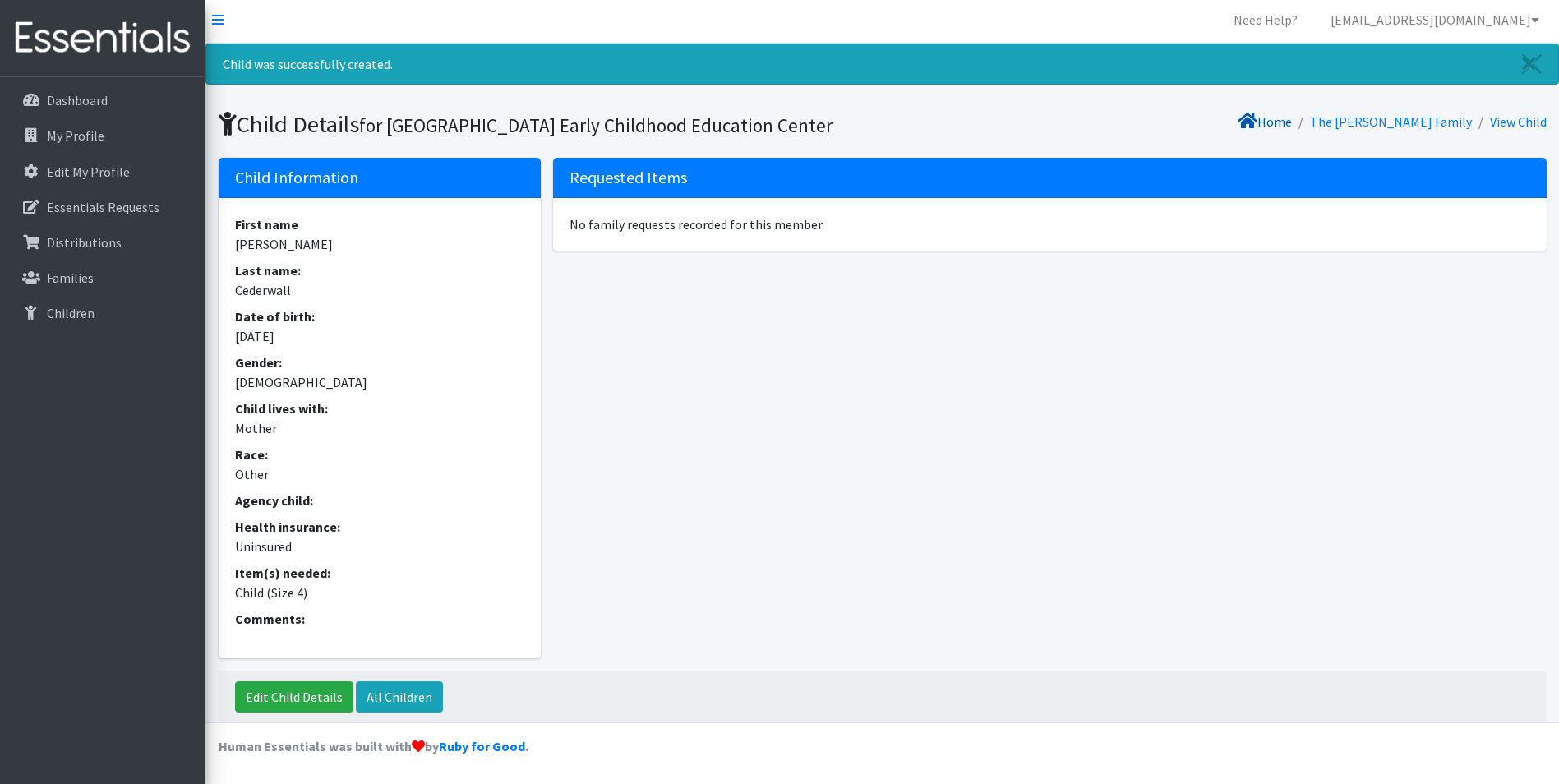
click at [1291, 114] on link "Home" at bounding box center [1264, 122] width 54 height 17
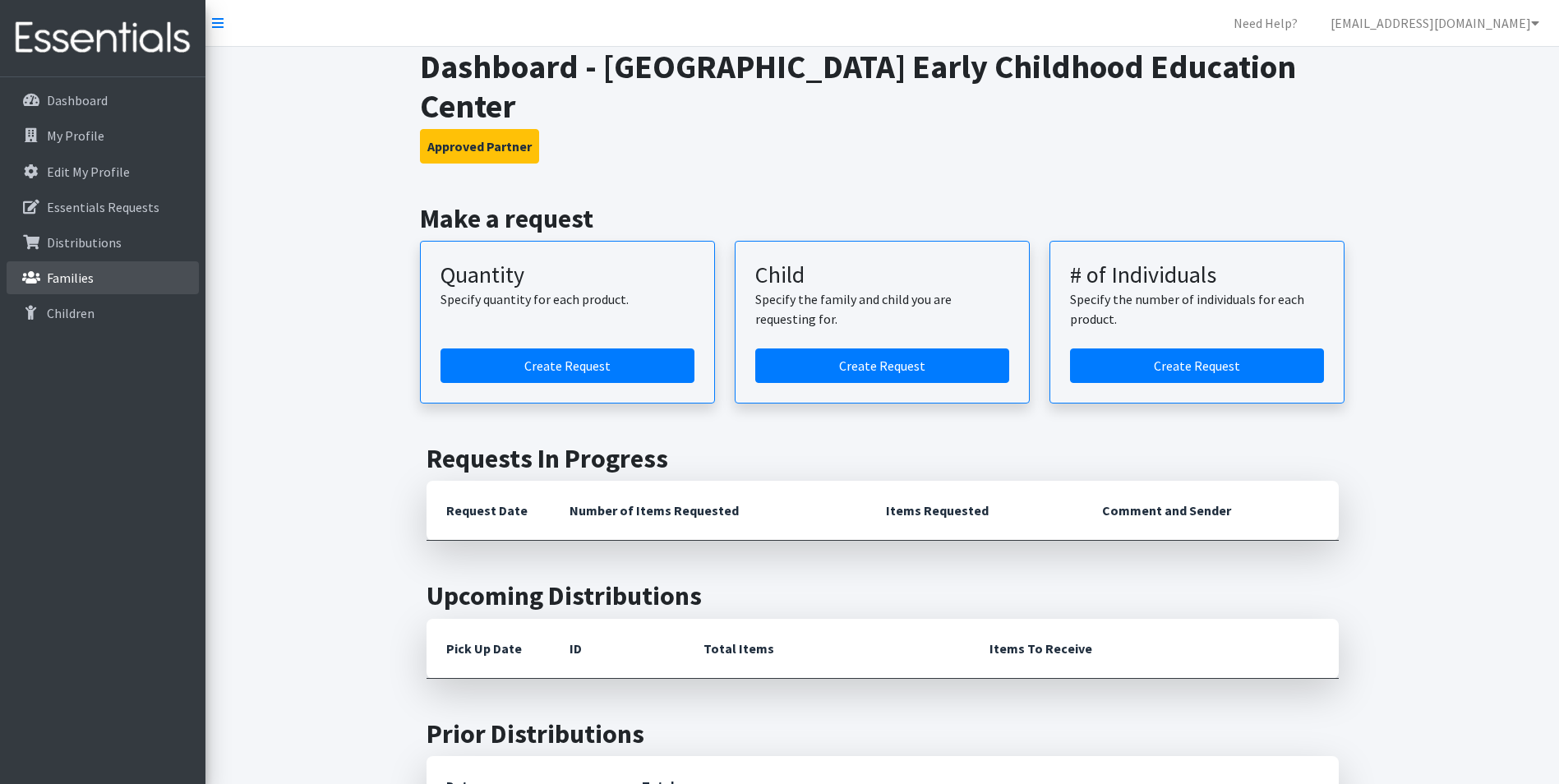
click at [106, 267] on link "Families" at bounding box center [103, 277] width 192 height 33
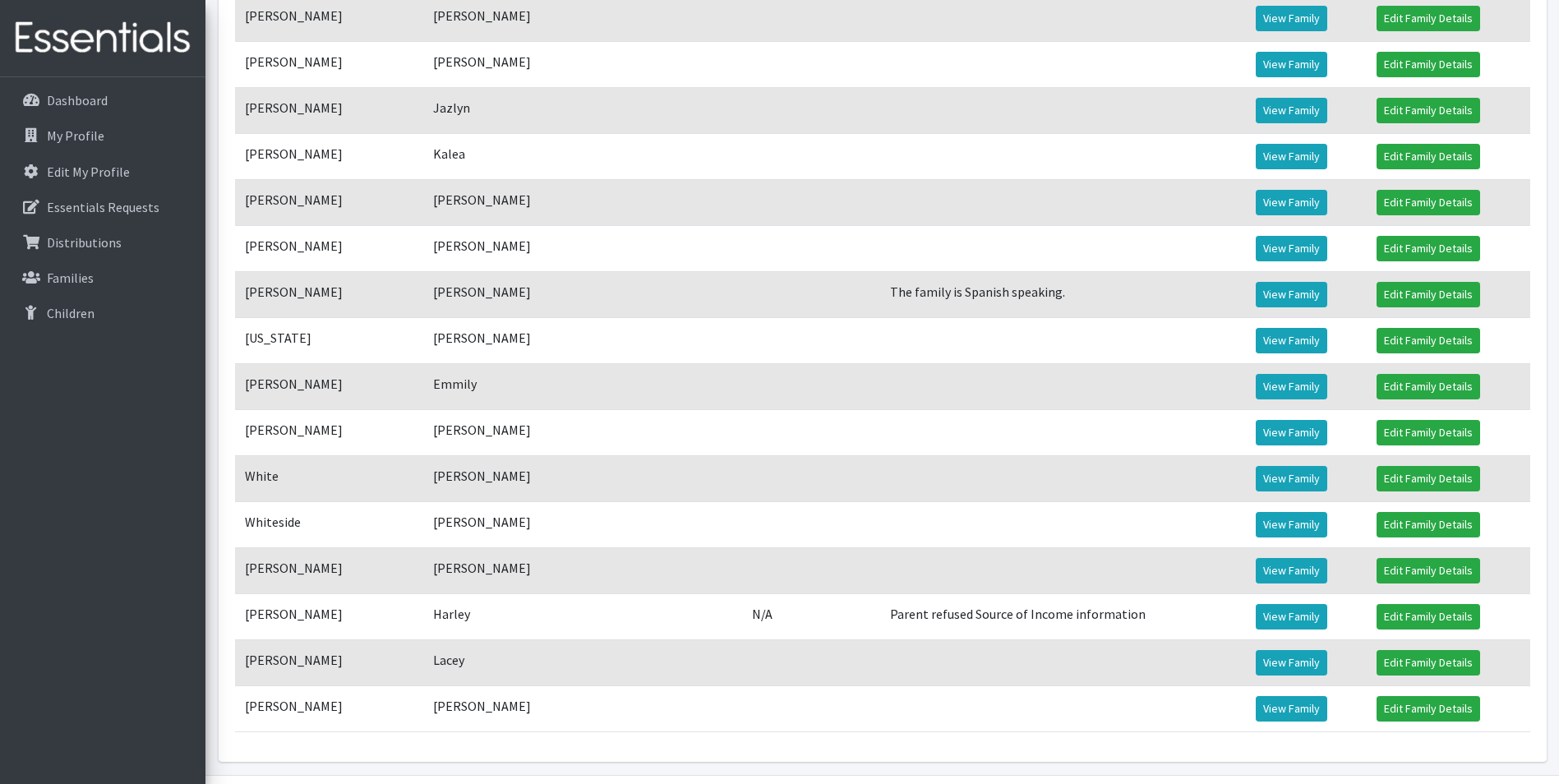
scroll to position [5514, 0]
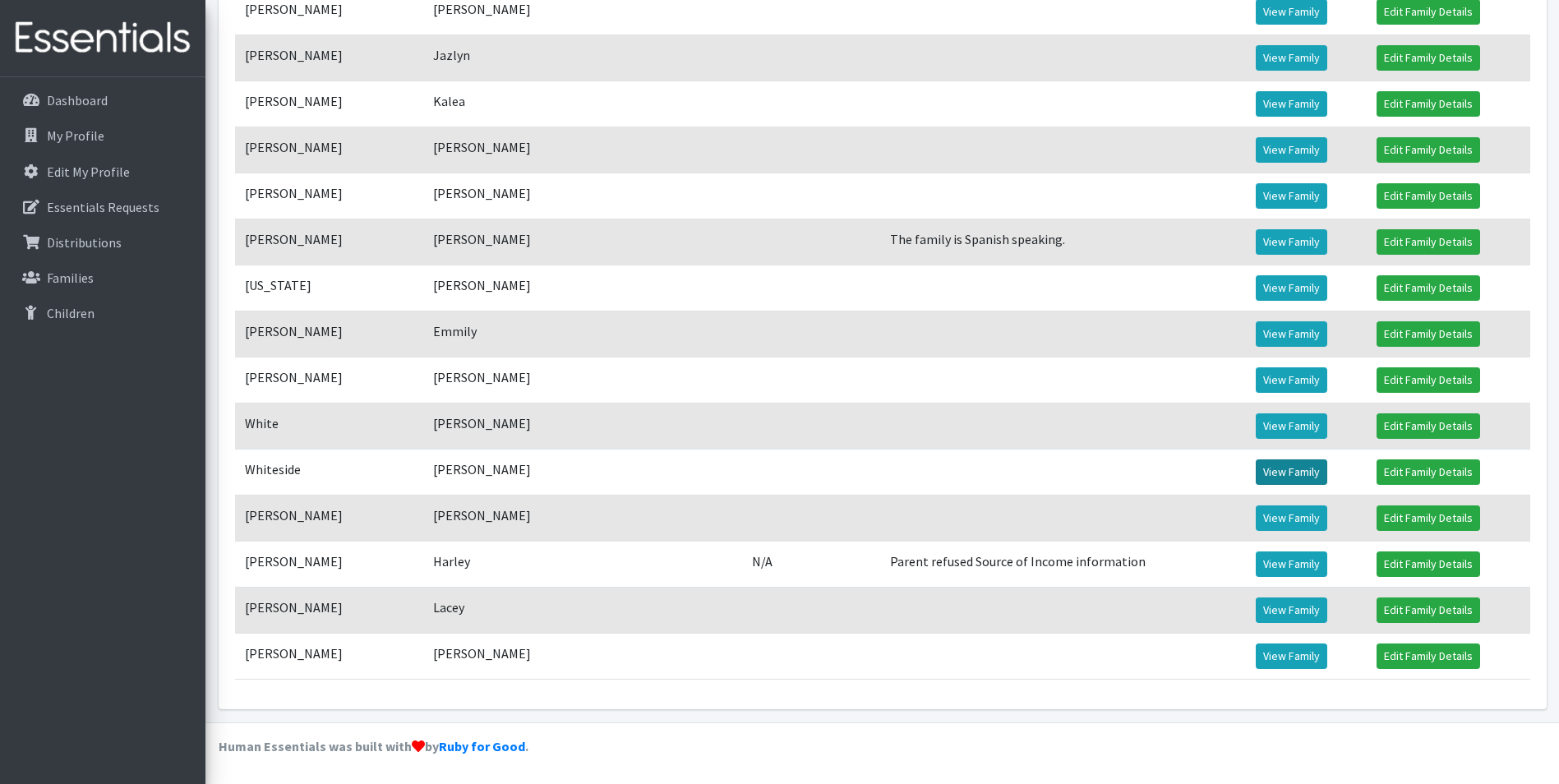
click at [1268, 475] on link "View Family" at bounding box center [1291, 472] width 72 height 25
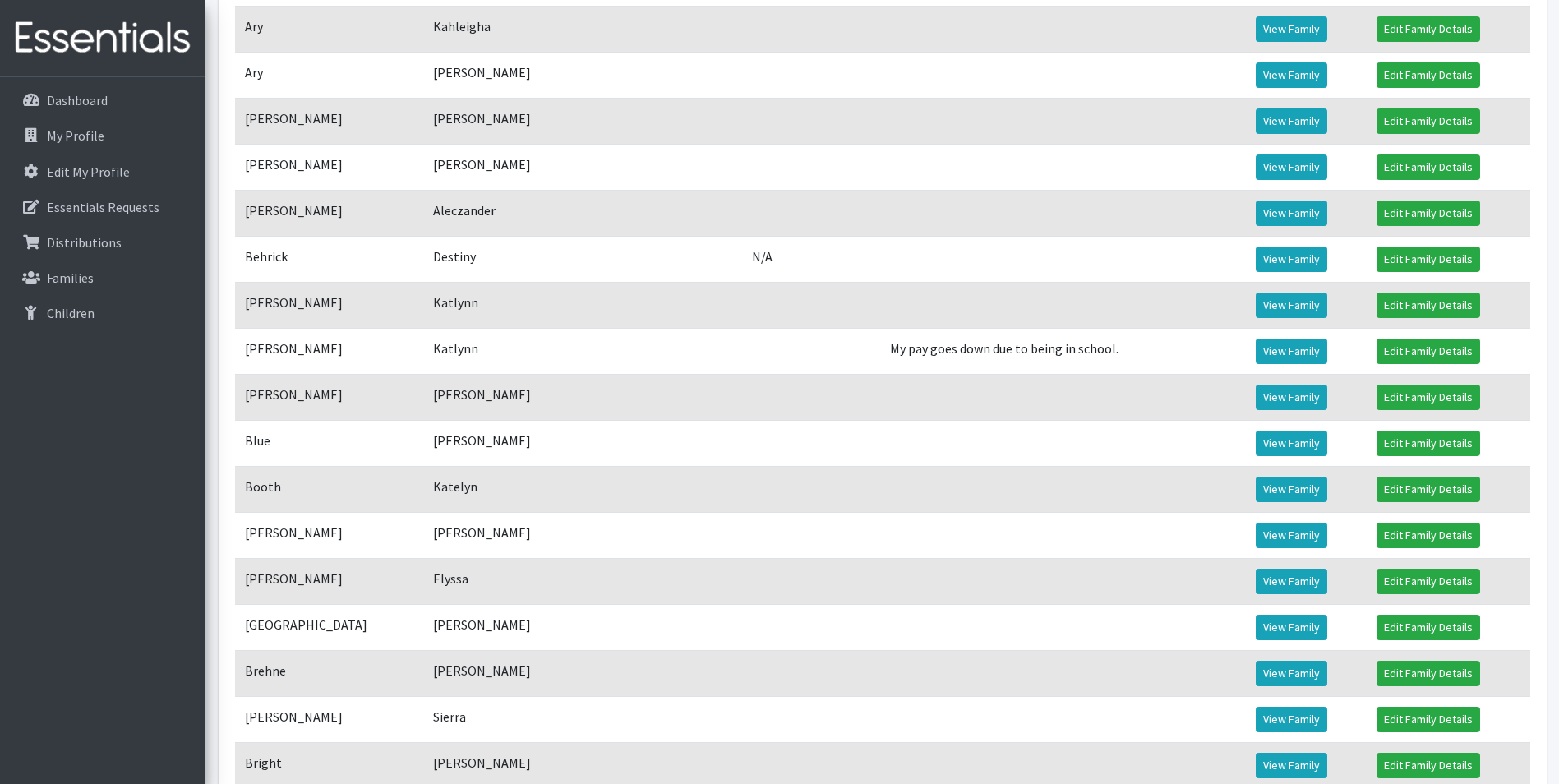
scroll to position [575, 0]
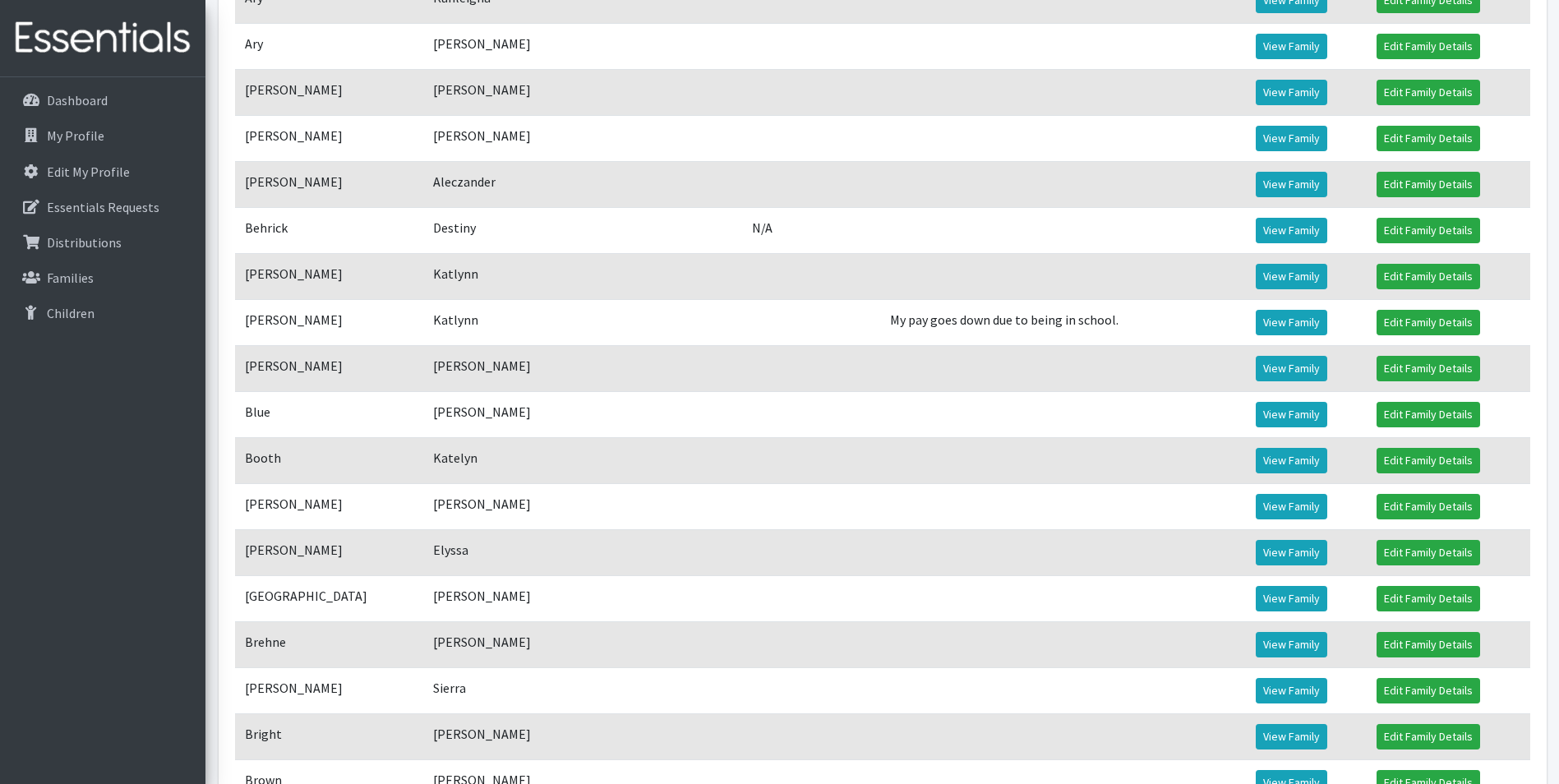
click at [363, 621] on td "[GEOGRAPHIC_DATA]" at bounding box center [329, 598] width 188 height 46
click at [1256, 612] on link "View Family" at bounding box center [1291, 598] width 72 height 25
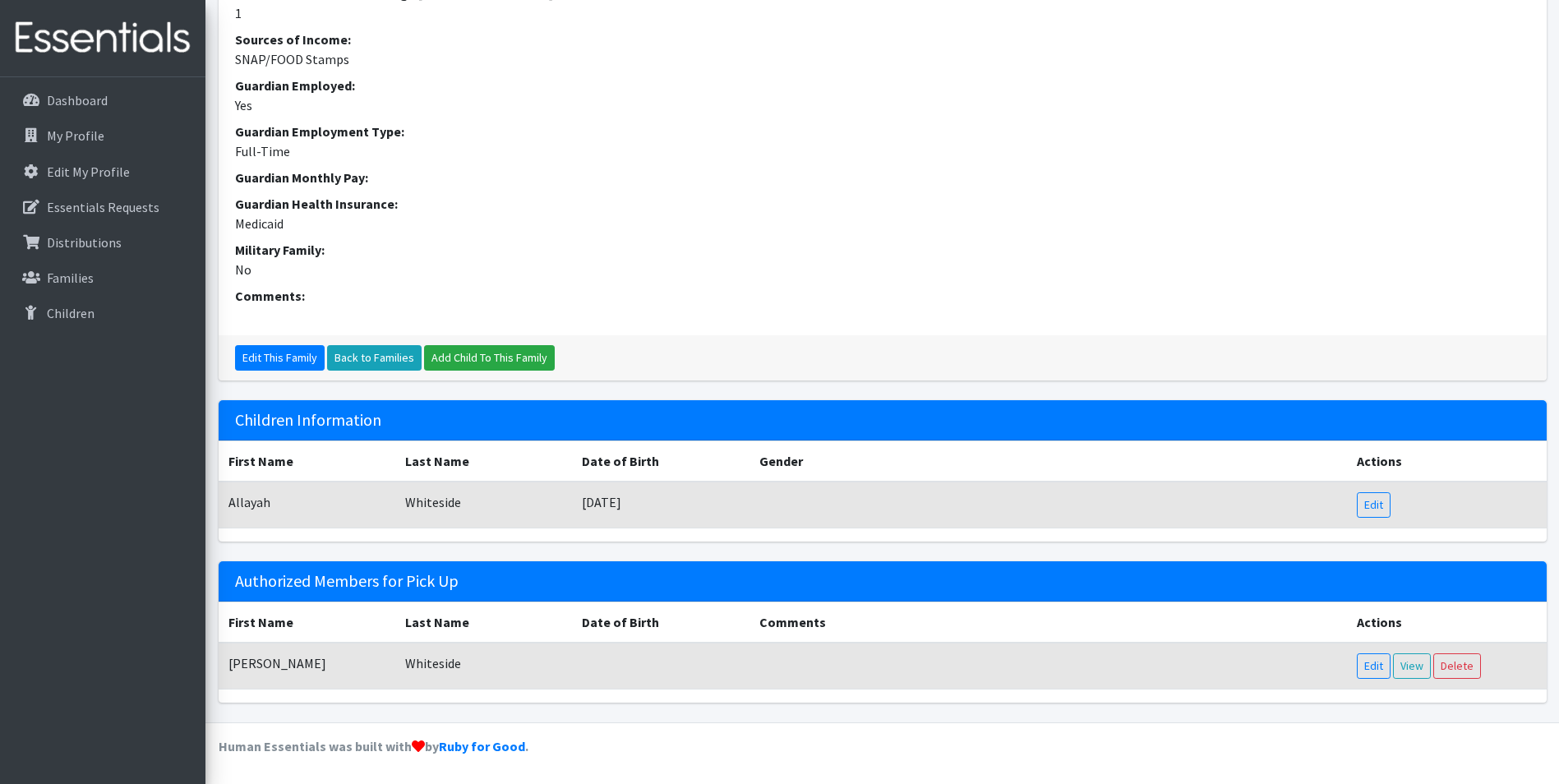
scroll to position [562, 0]
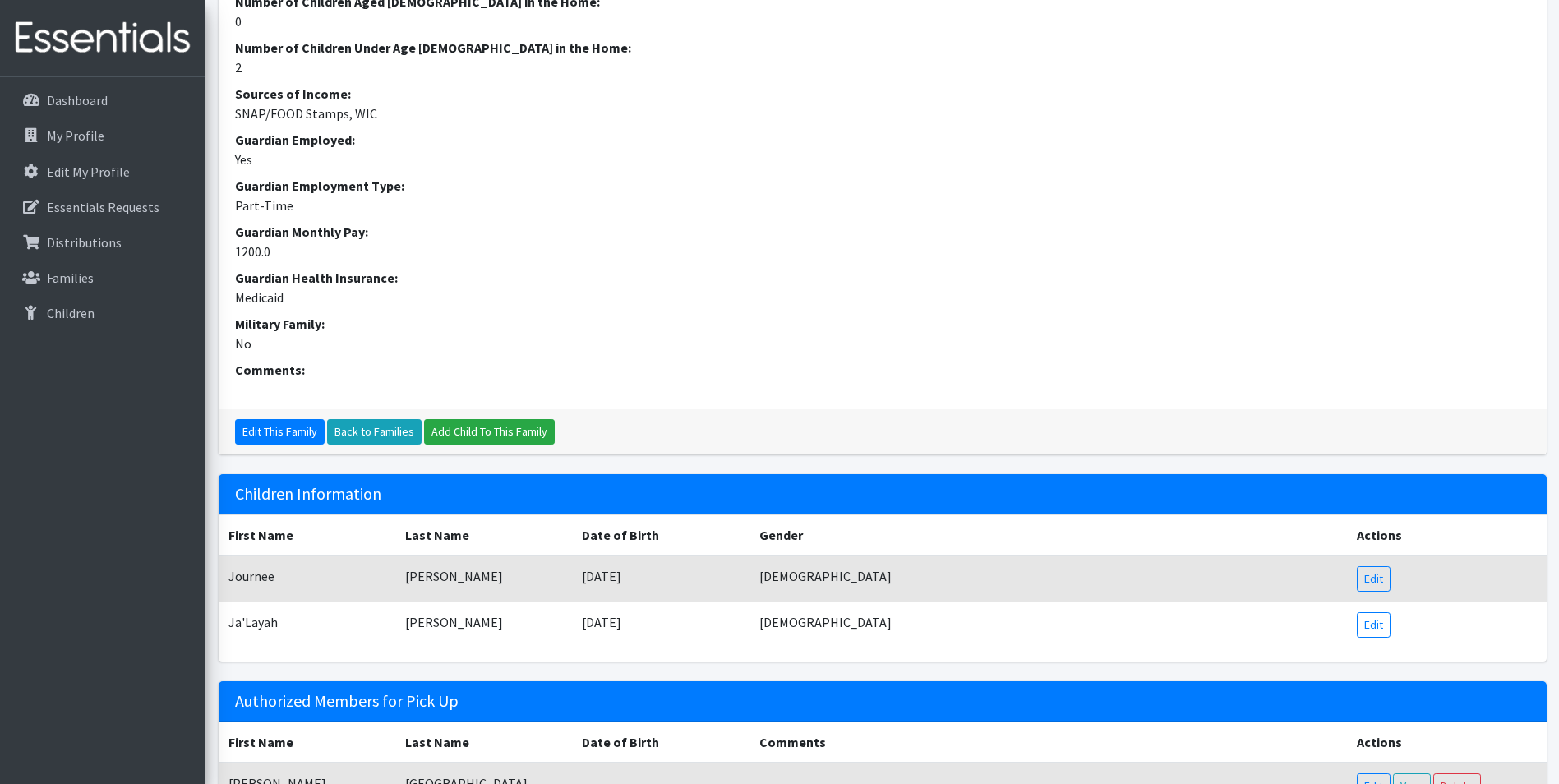
scroll to position [627, 0]
